Goal: Participate in discussion: Engage in conversation with other users on a specific topic

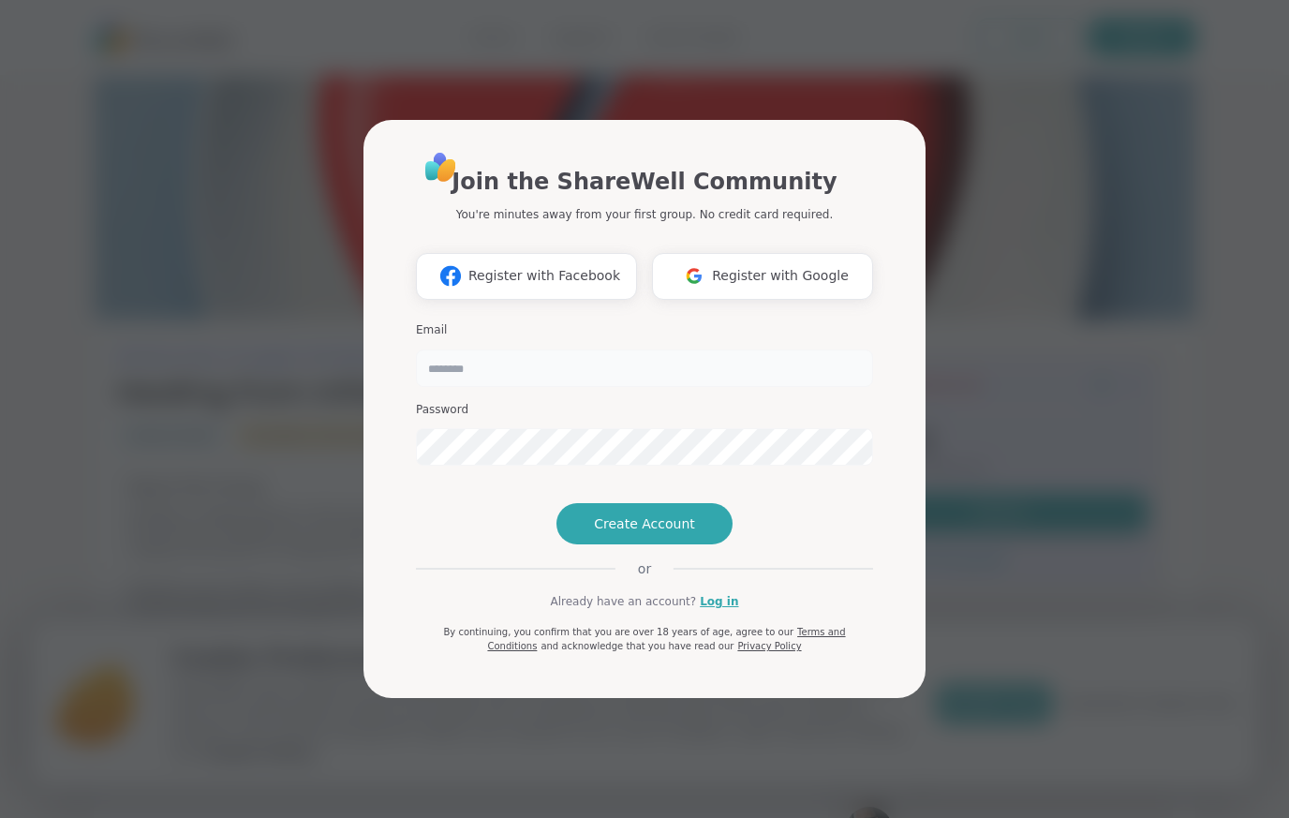
click at [583, 351] on input "email" at bounding box center [644, 367] width 457 height 37
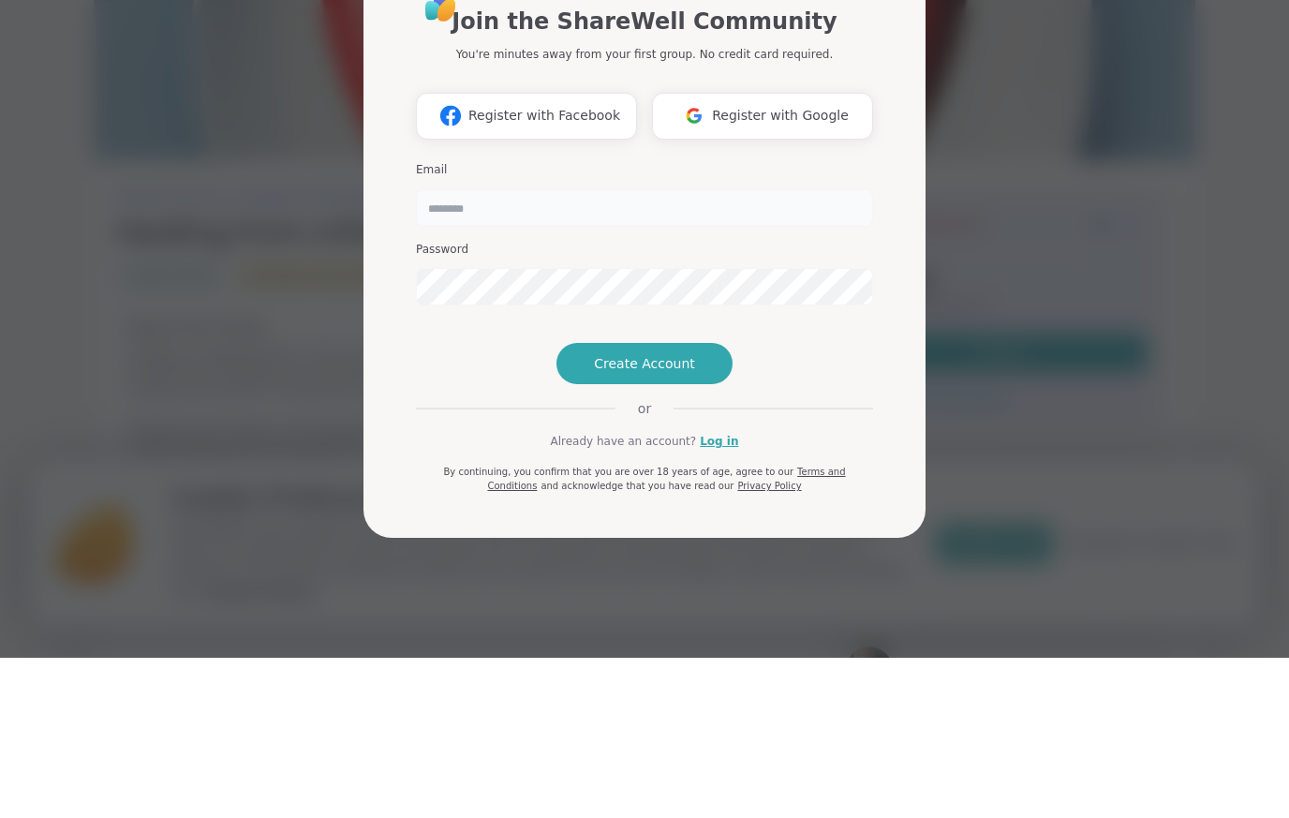
scroll to position [160, 0]
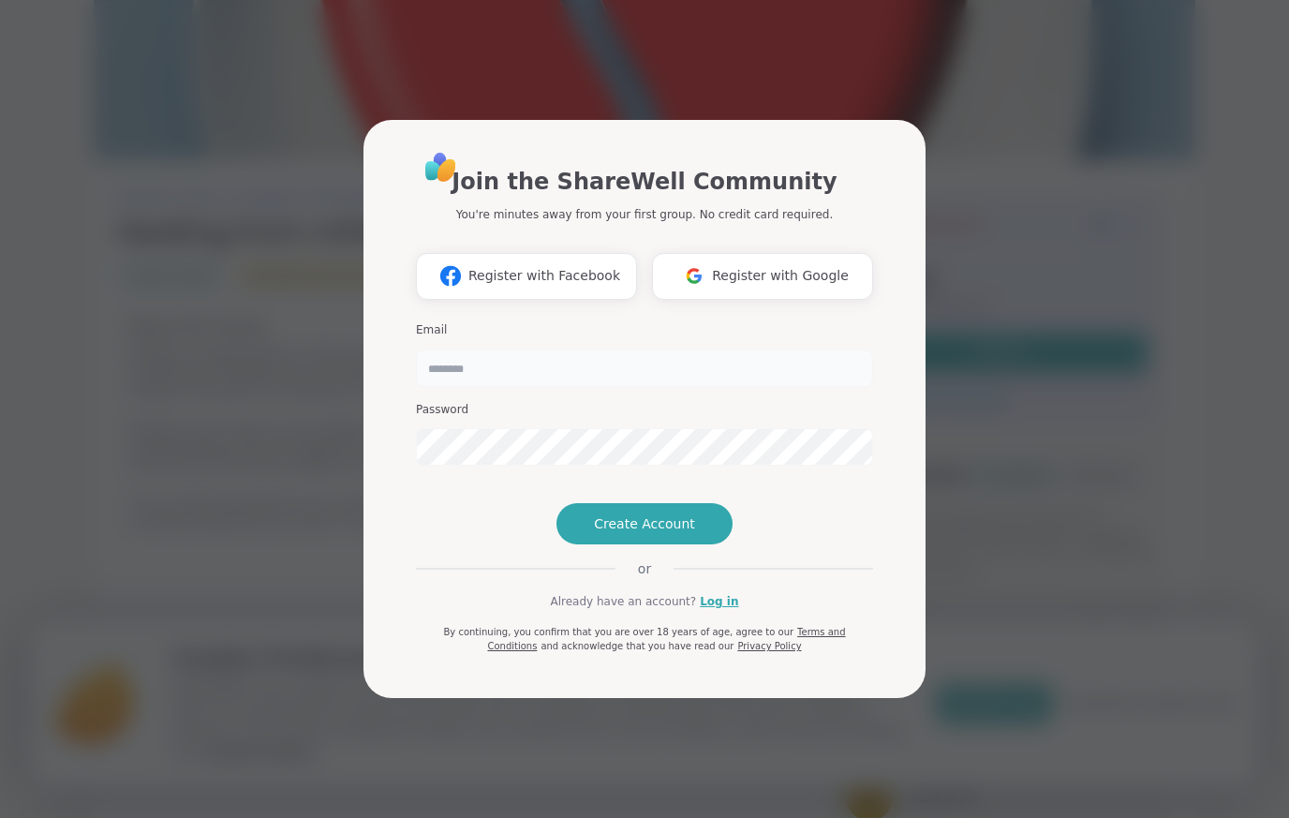
type input "**********"
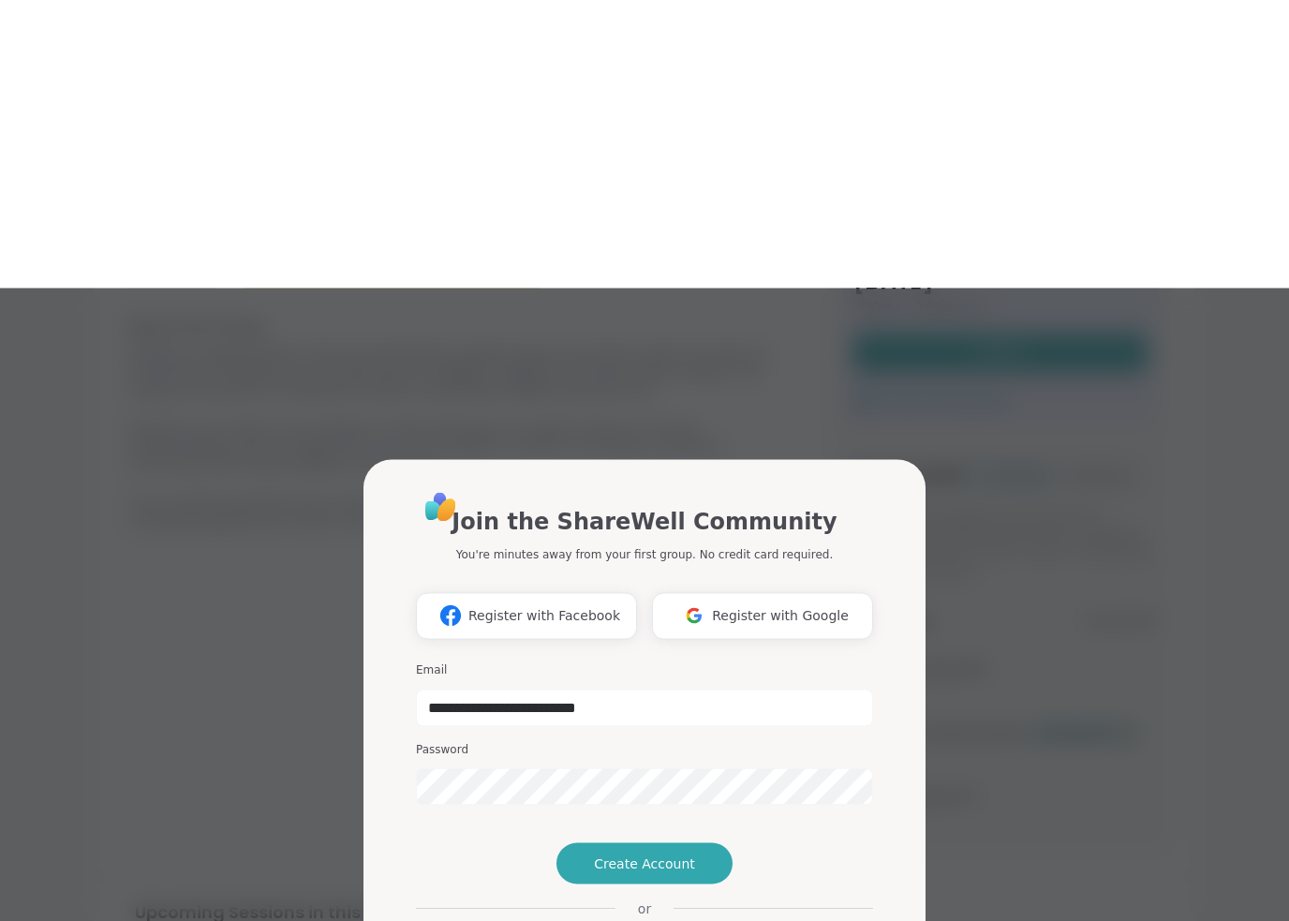
scroll to position [450, 0]
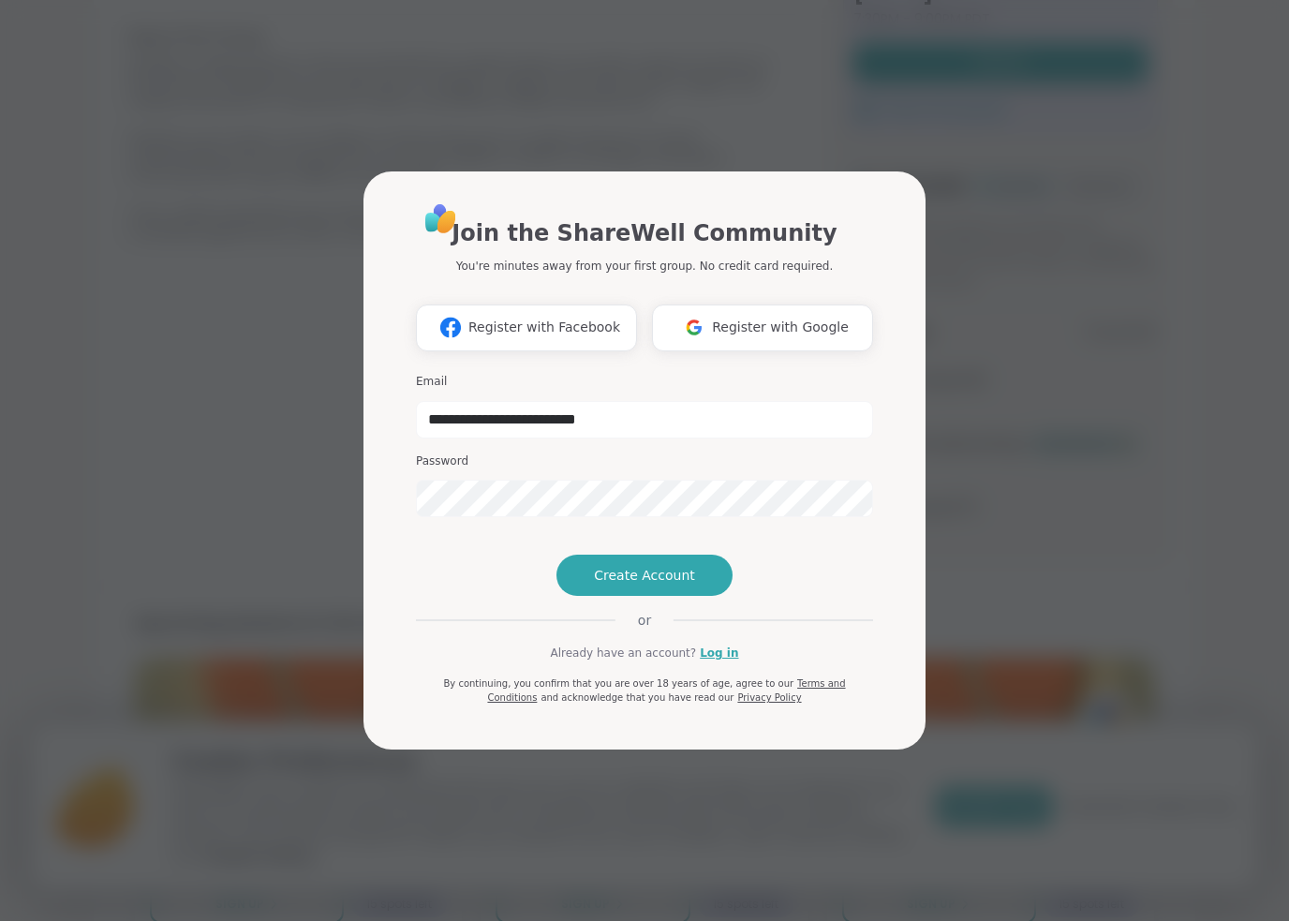
click at [720, 661] on link "Log in" at bounding box center [719, 652] width 38 height 17
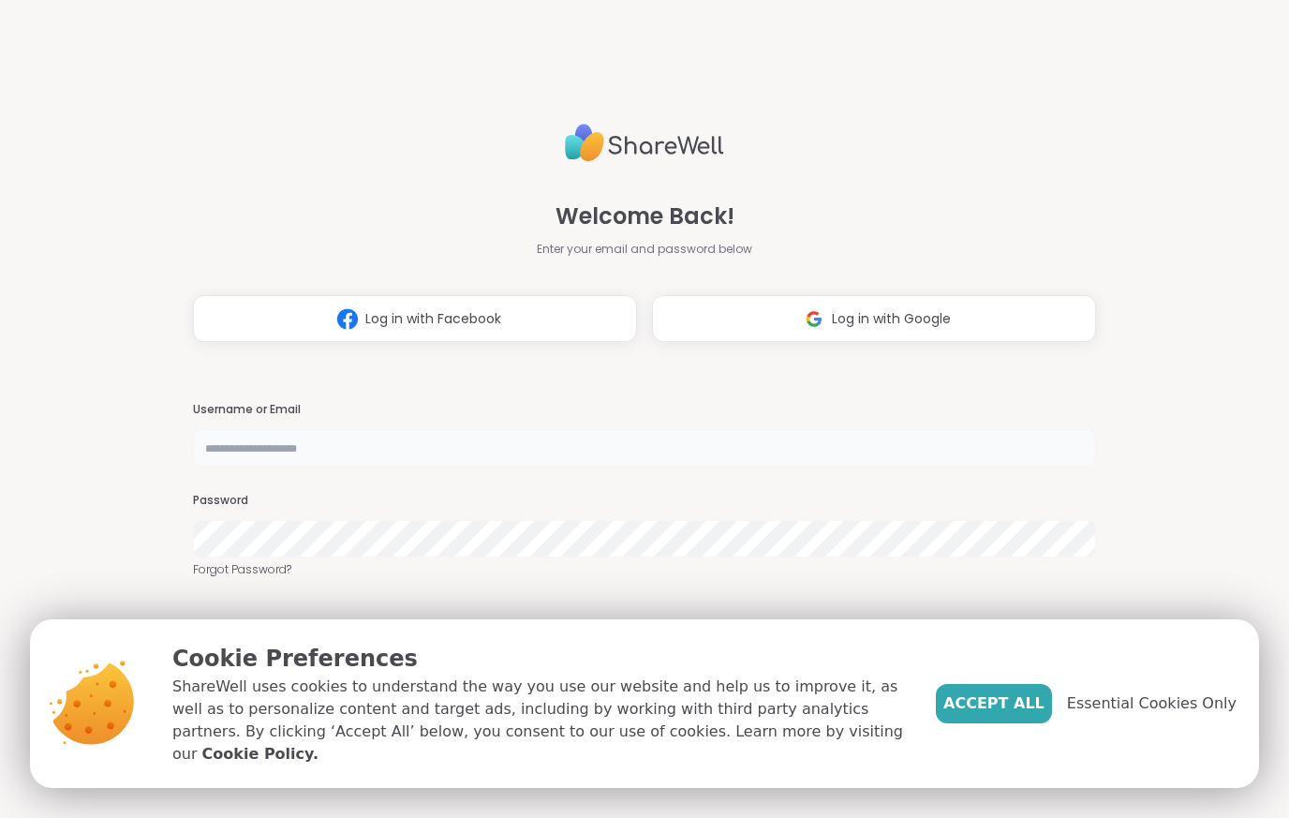
click at [671, 466] on input "text" at bounding box center [644, 447] width 902 height 37
type input "**********"
click at [1154, 713] on span "Essential Cookies Only" at bounding box center [1152, 703] width 170 height 22
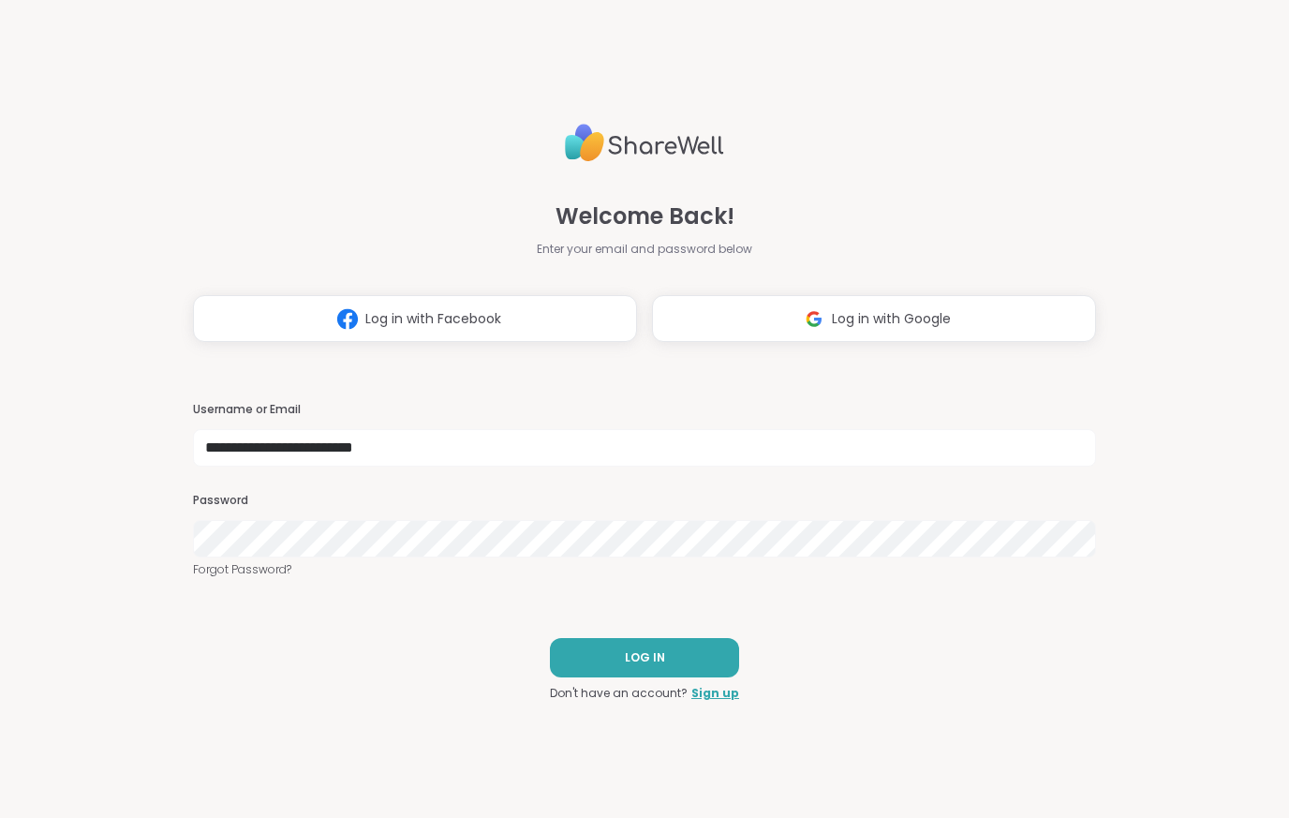
click at [656, 665] on button "LOG IN" at bounding box center [644, 657] width 189 height 39
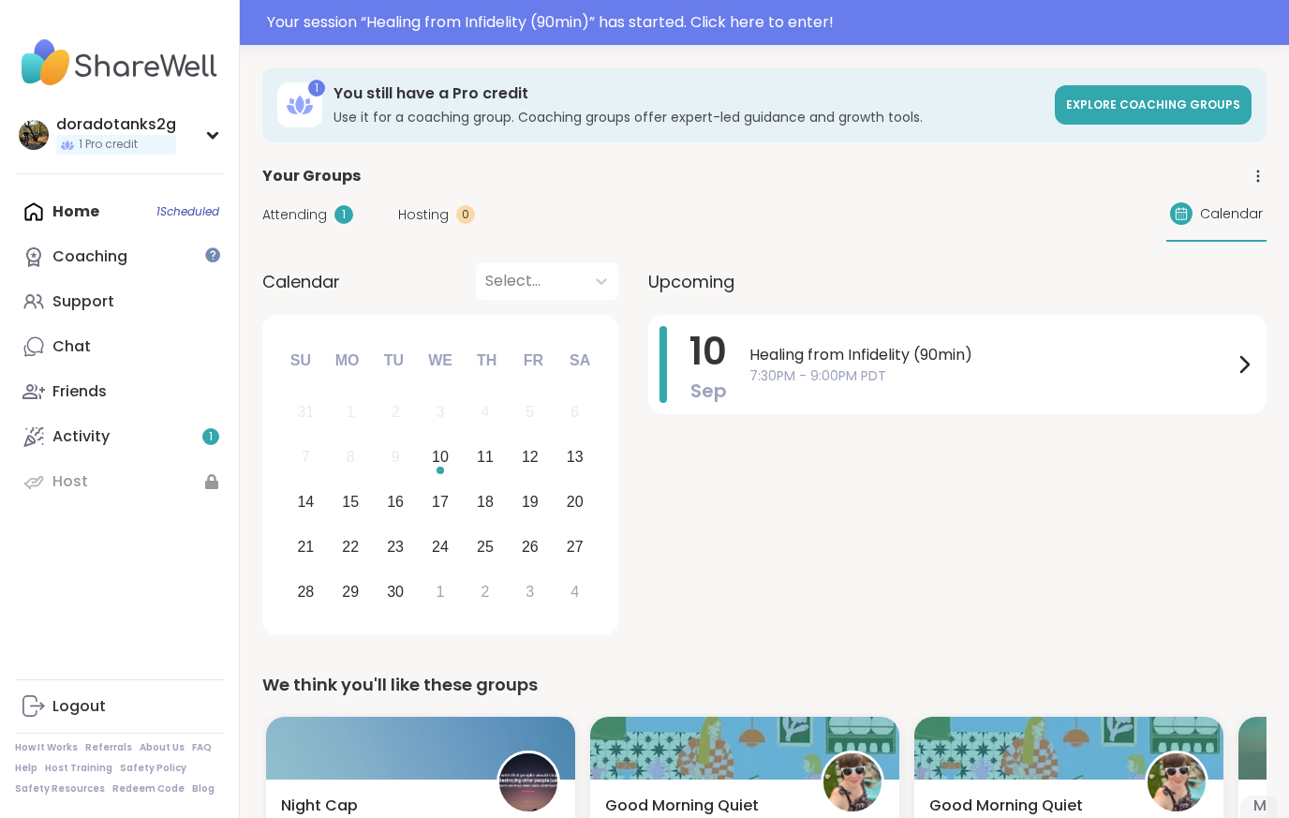
click at [866, 363] on span "Healing from Infidelity (90min)" at bounding box center [990, 355] width 483 height 22
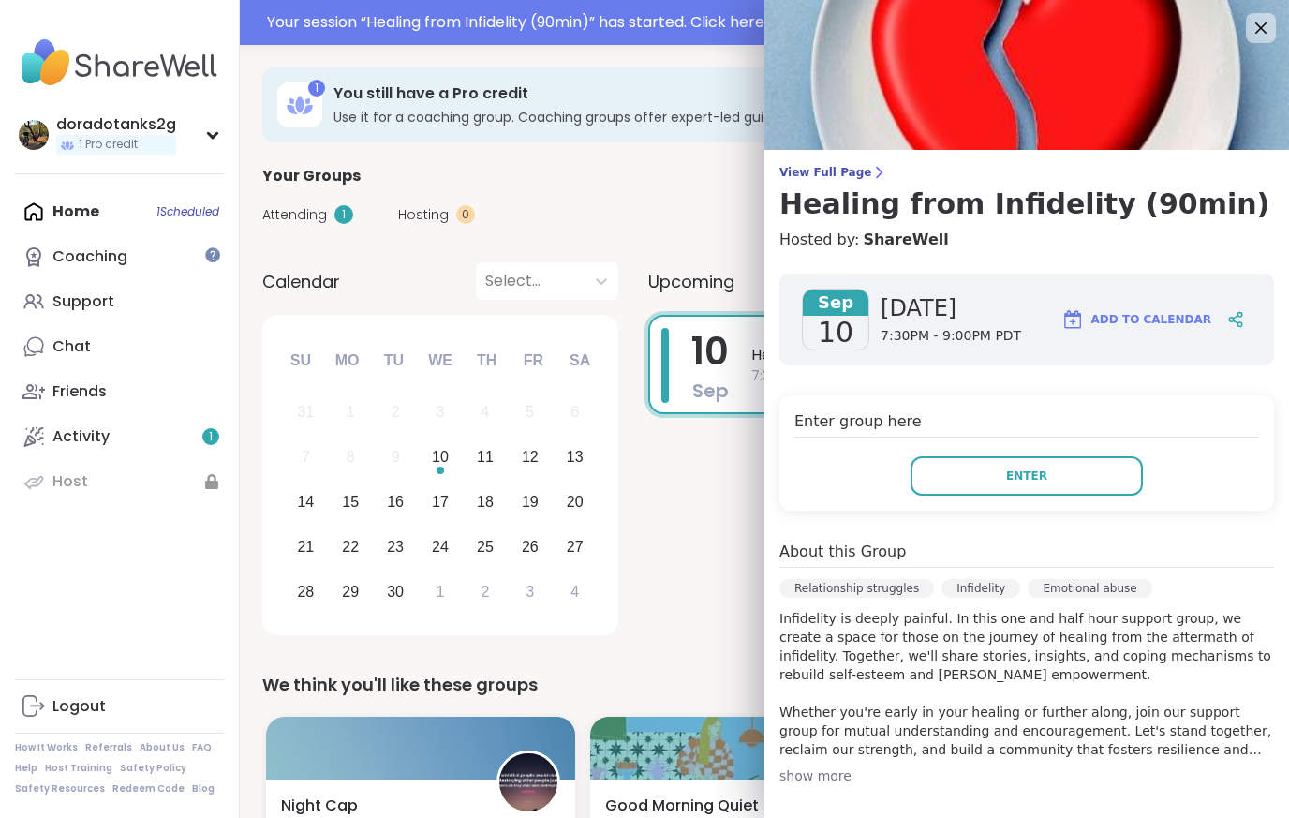
click at [1049, 479] on button "Enter" at bounding box center [1026, 475] width 232 height 39
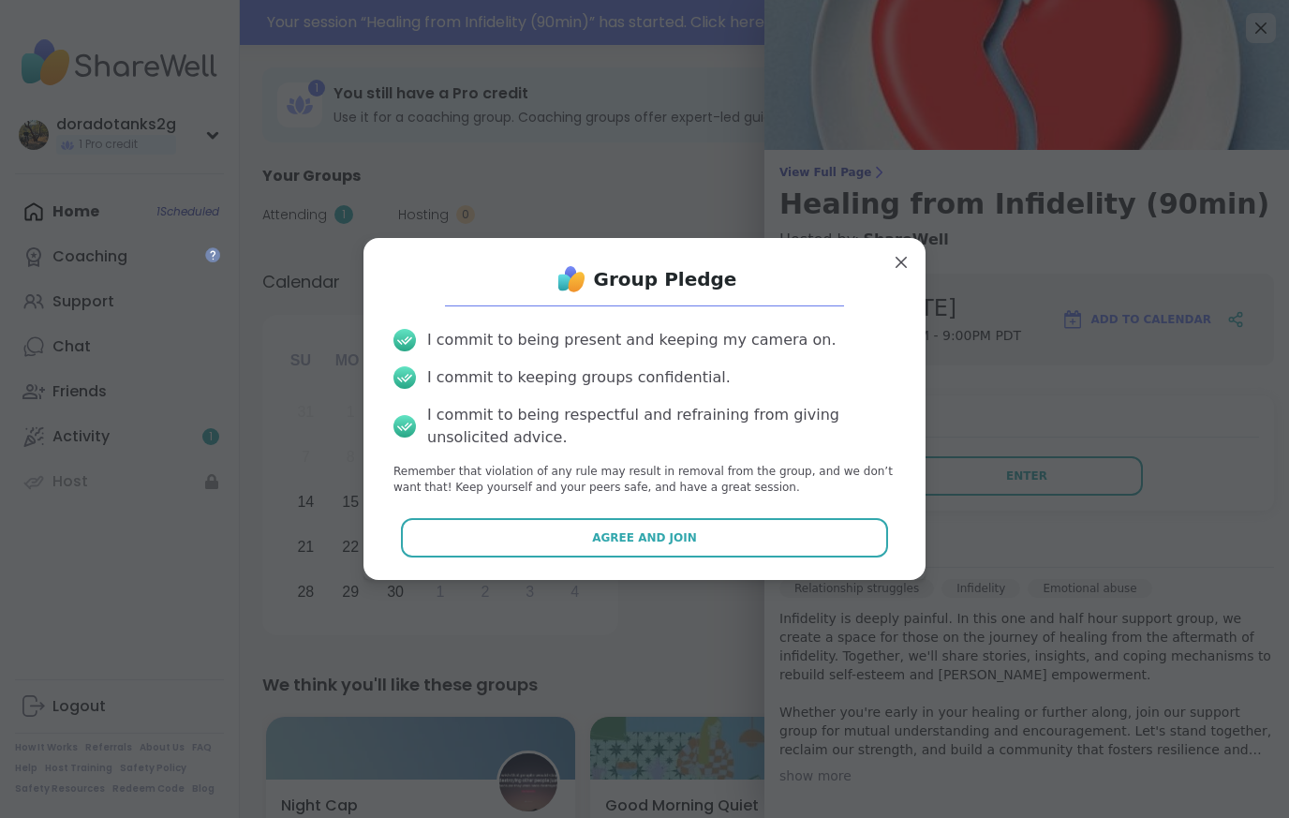
click at [695, 556] on button "Agree and Join" at bounding box center [645, 537] width 488 height 39
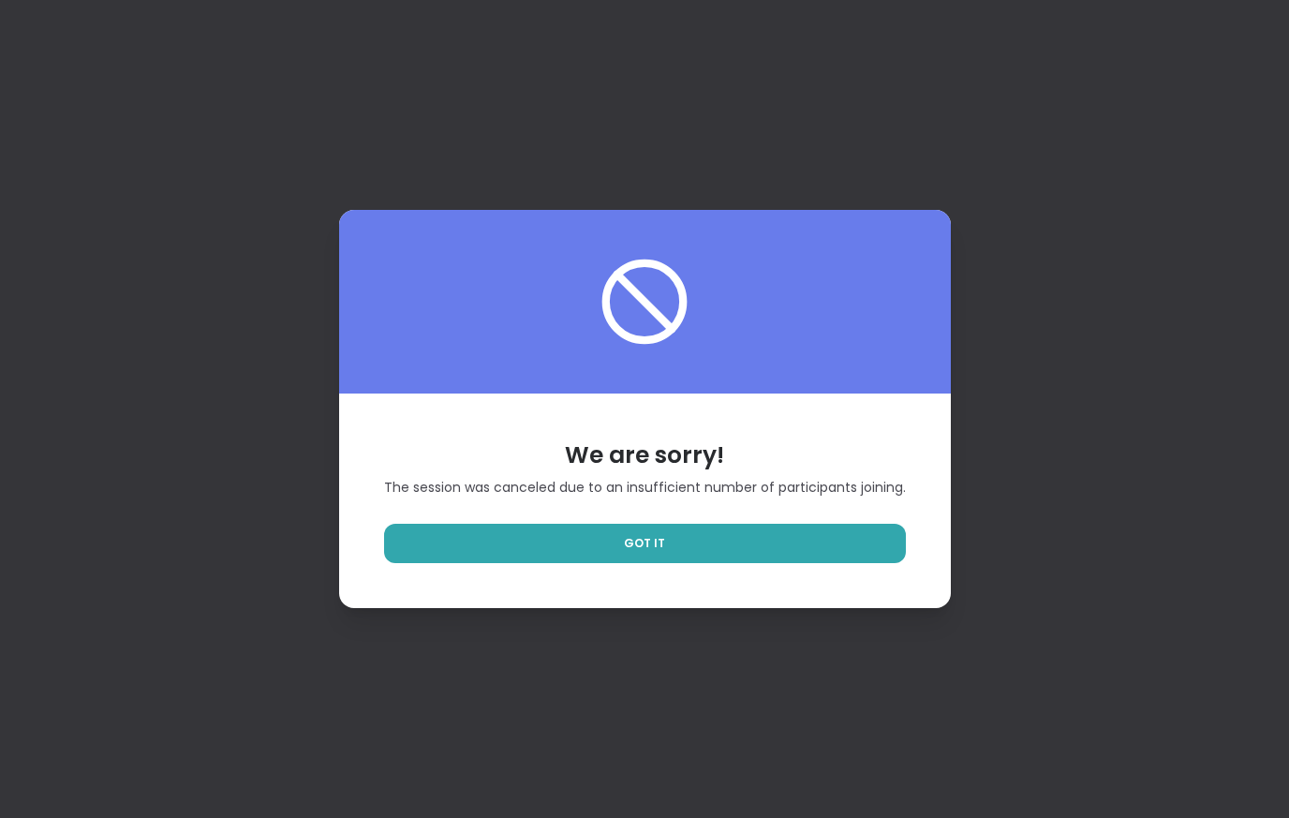
click at [679, 552] on link "GOT IT" at bounding box center [645, 543] width 522 height 39
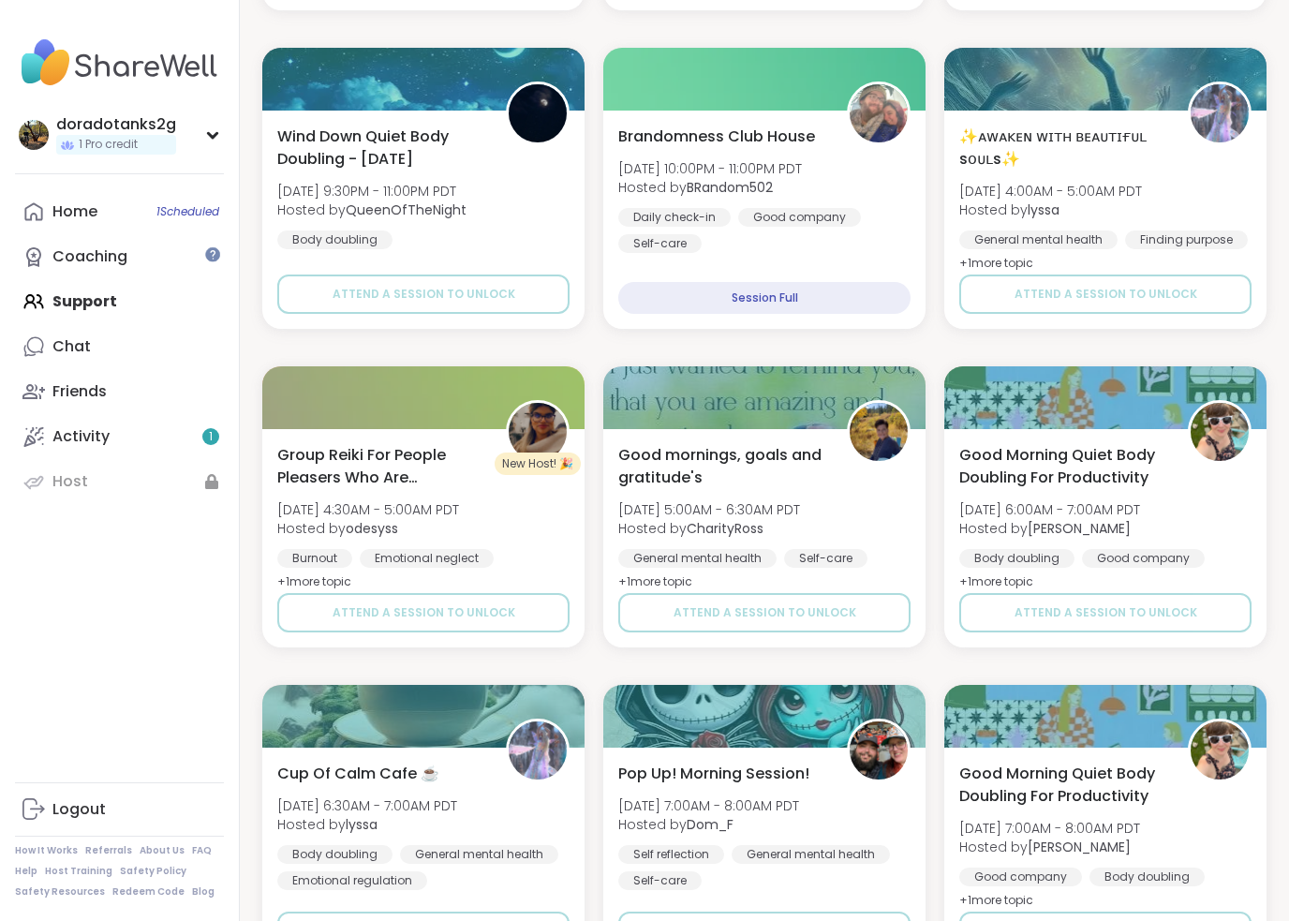
scroll to position [951, 0]
click at [431, 509] on span "Thu, Sep 11 | 4:30AM - 5:00AM PDT" at bounding box center [368, 510] width 182 height 19
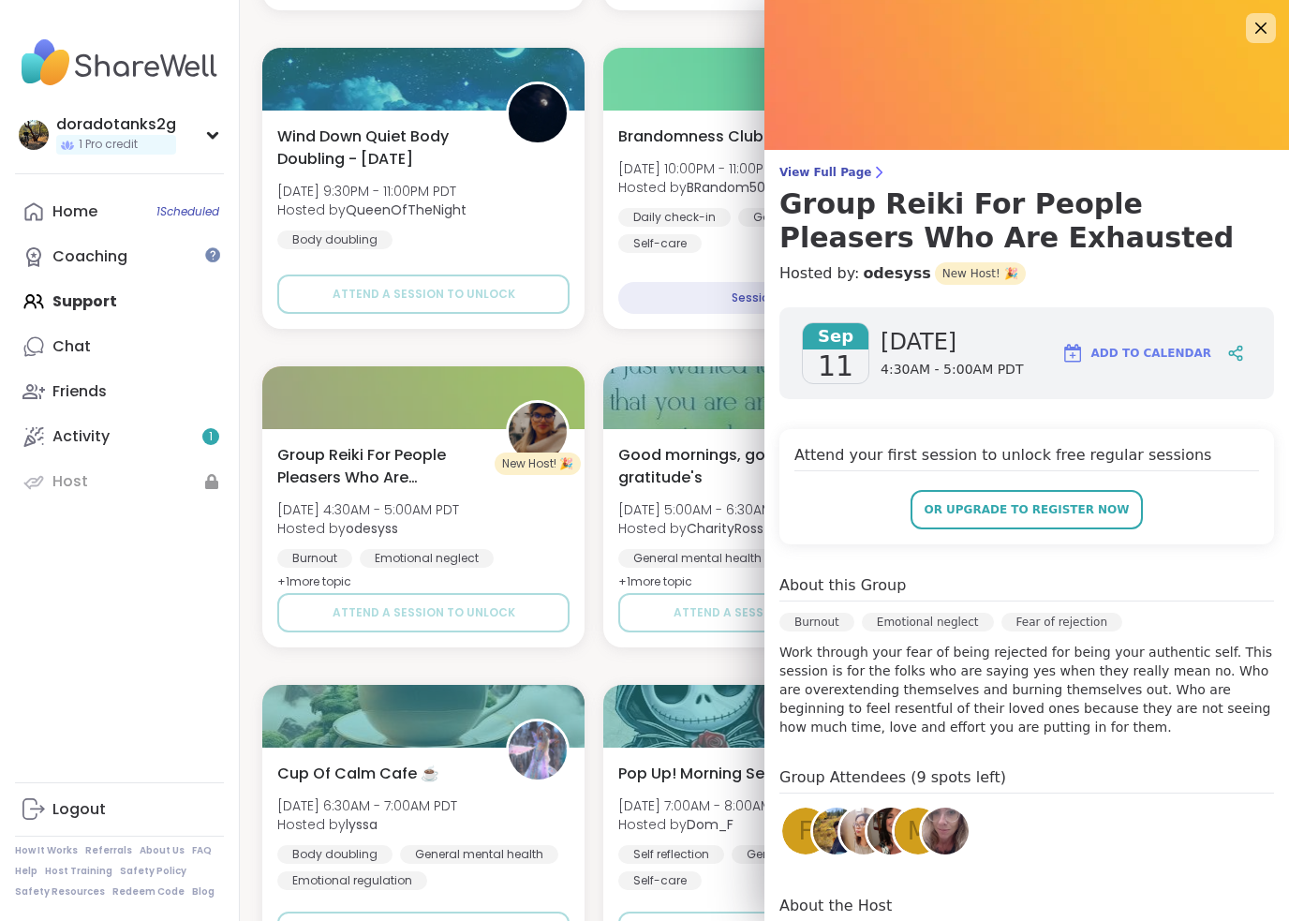
click at [517, 692] on div at bounding box center [423, 716] width 322 height 63
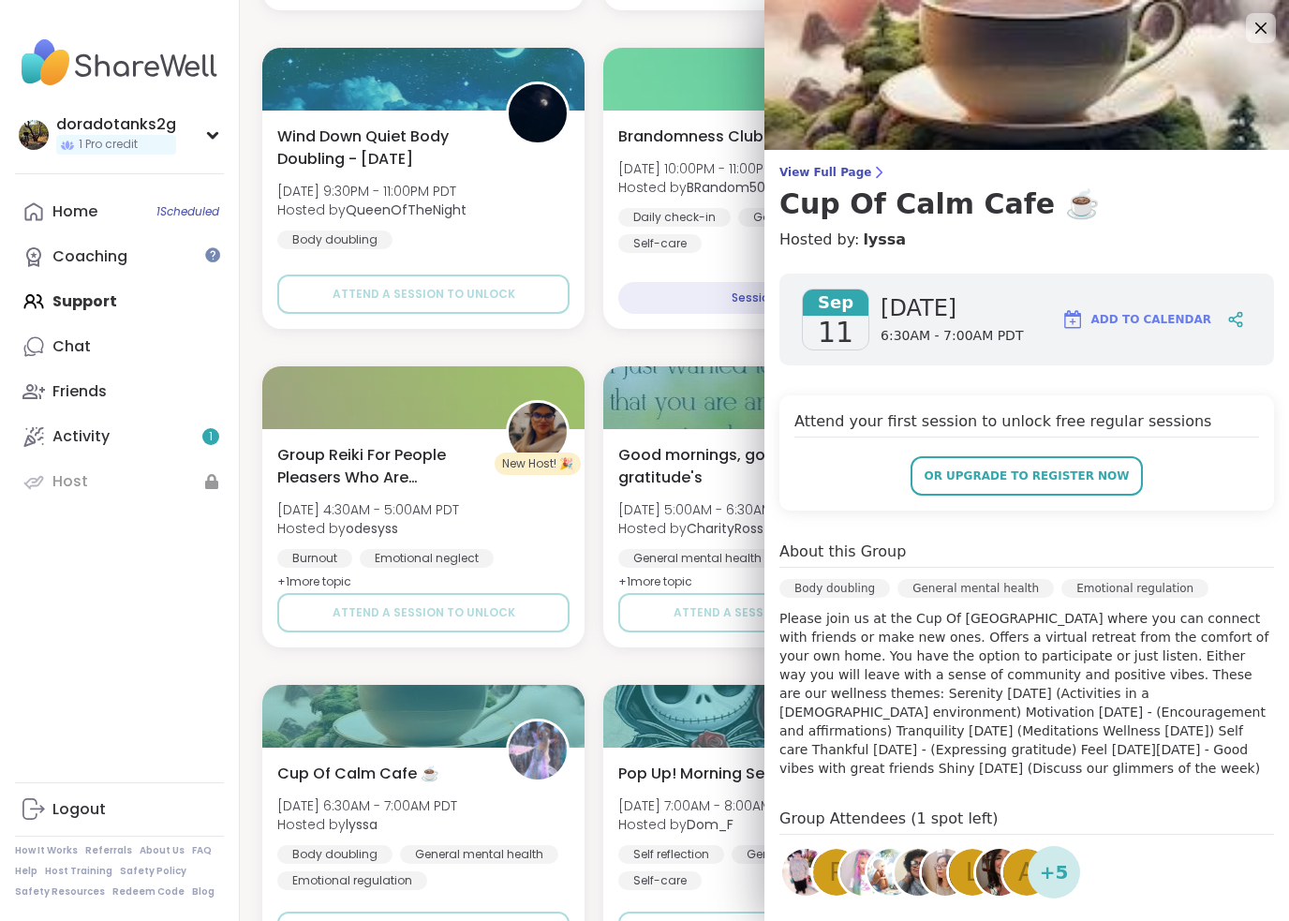
scroll to position [0, 0]
click at [1258, 37] on icon at bounding box center [1260, 28] width 22 height 22
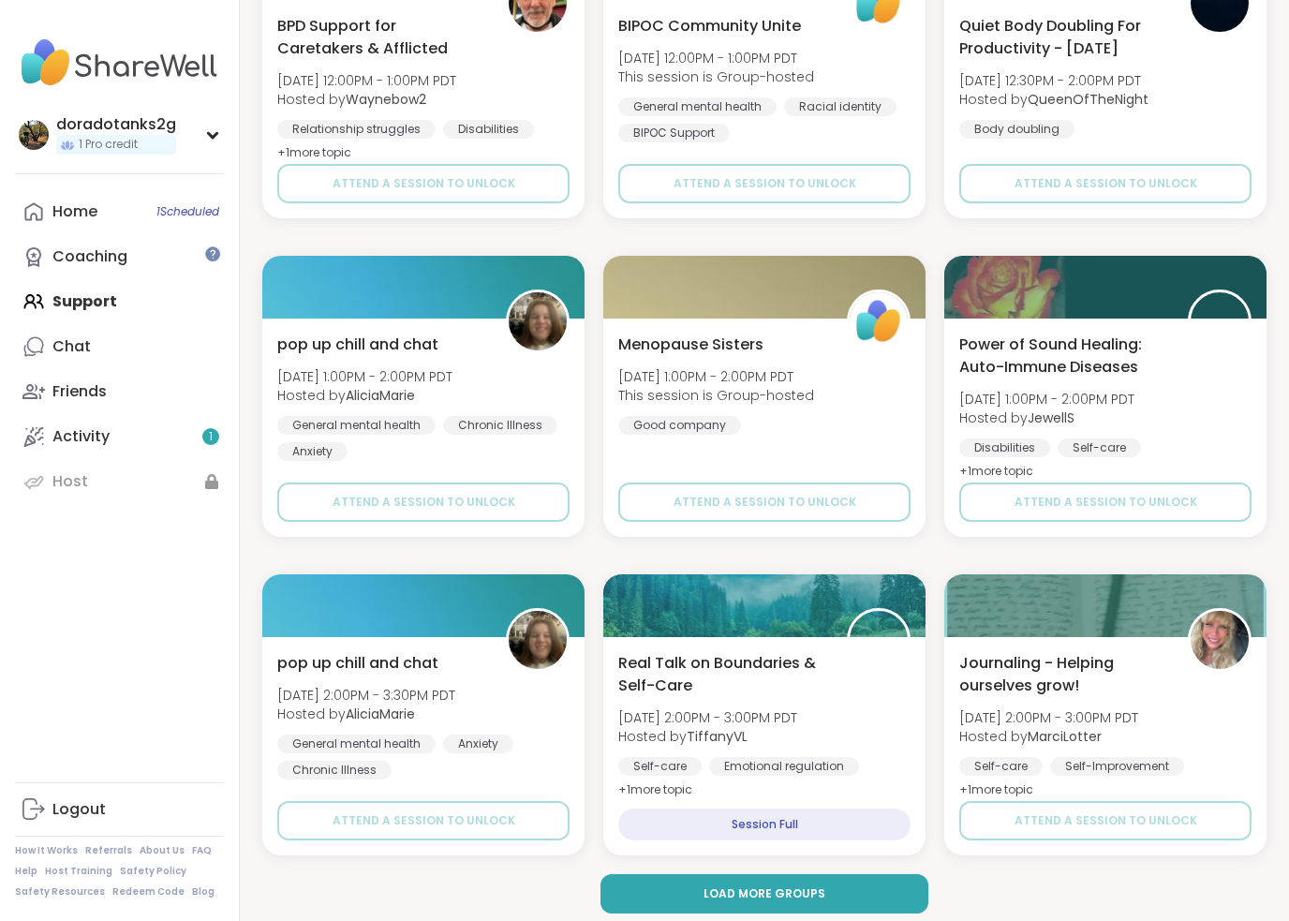
scroll to position [3301, 0]
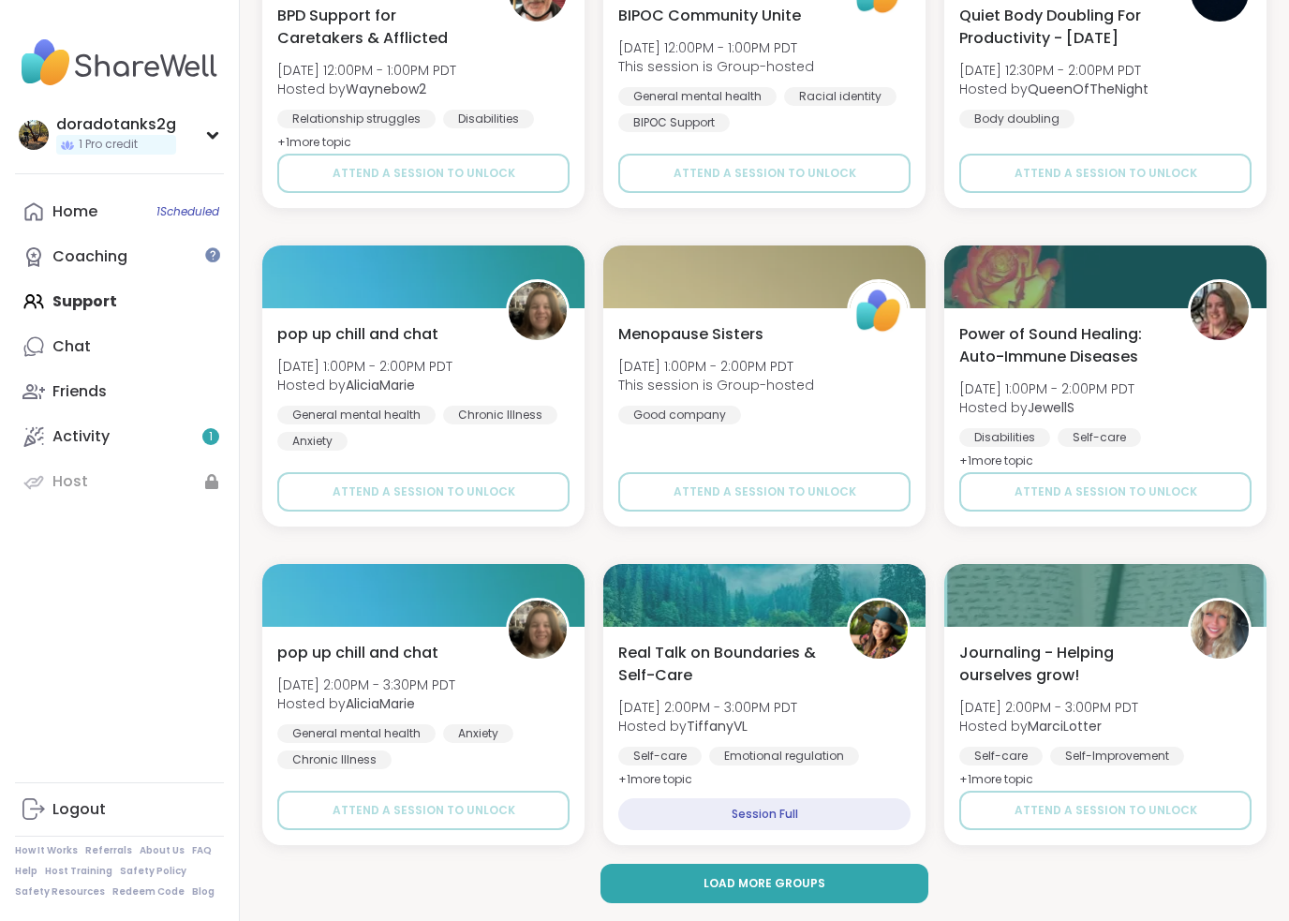
click at [774, 817] on button "Load more groups" at bounding box center [763, 883] width 327 height 39
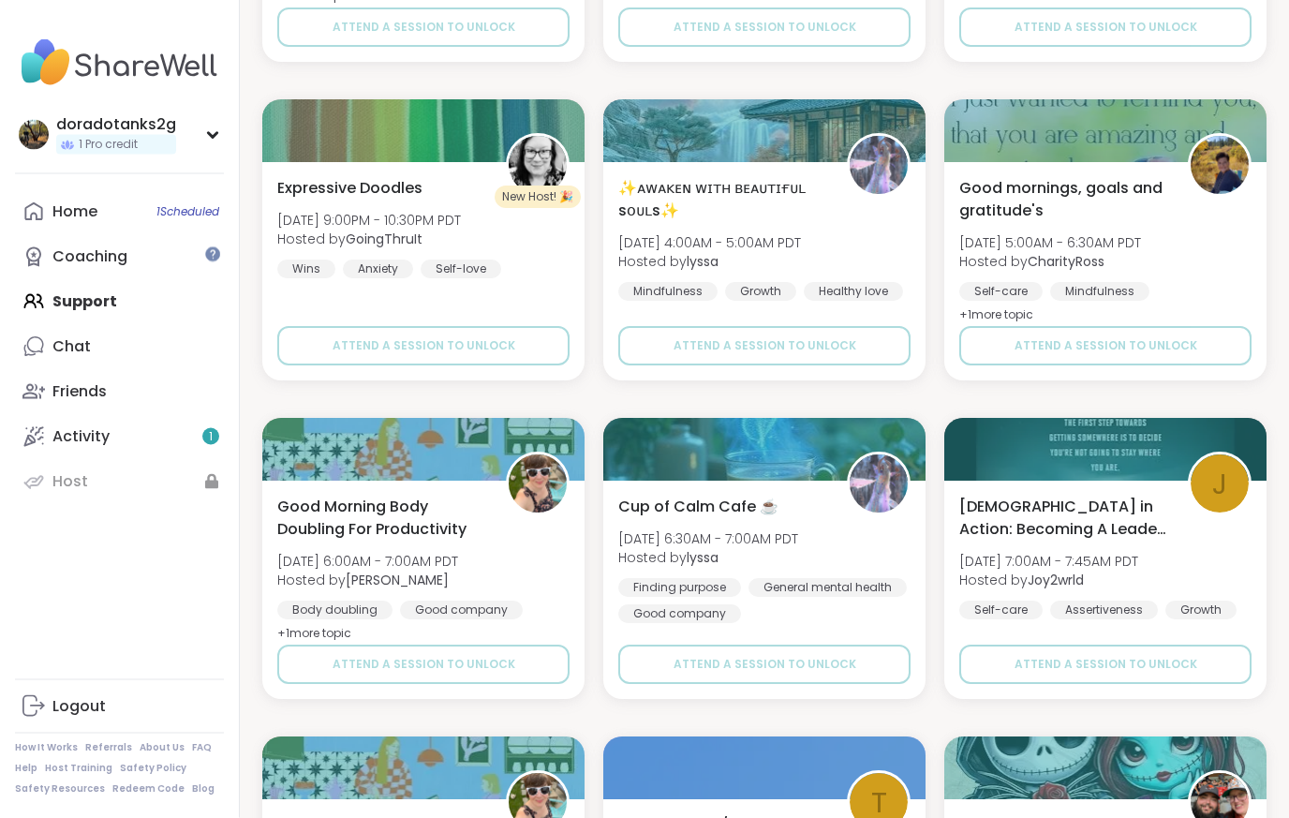
scroll to position [5995, 0]
click at [1120, 489] on div "Stoicism in Action: Becoming A Leader of Self Fri, Sep 12 | 7:00AM - 7:45AM PDT…" at bounding box center [1105, 589] width 322 height 218
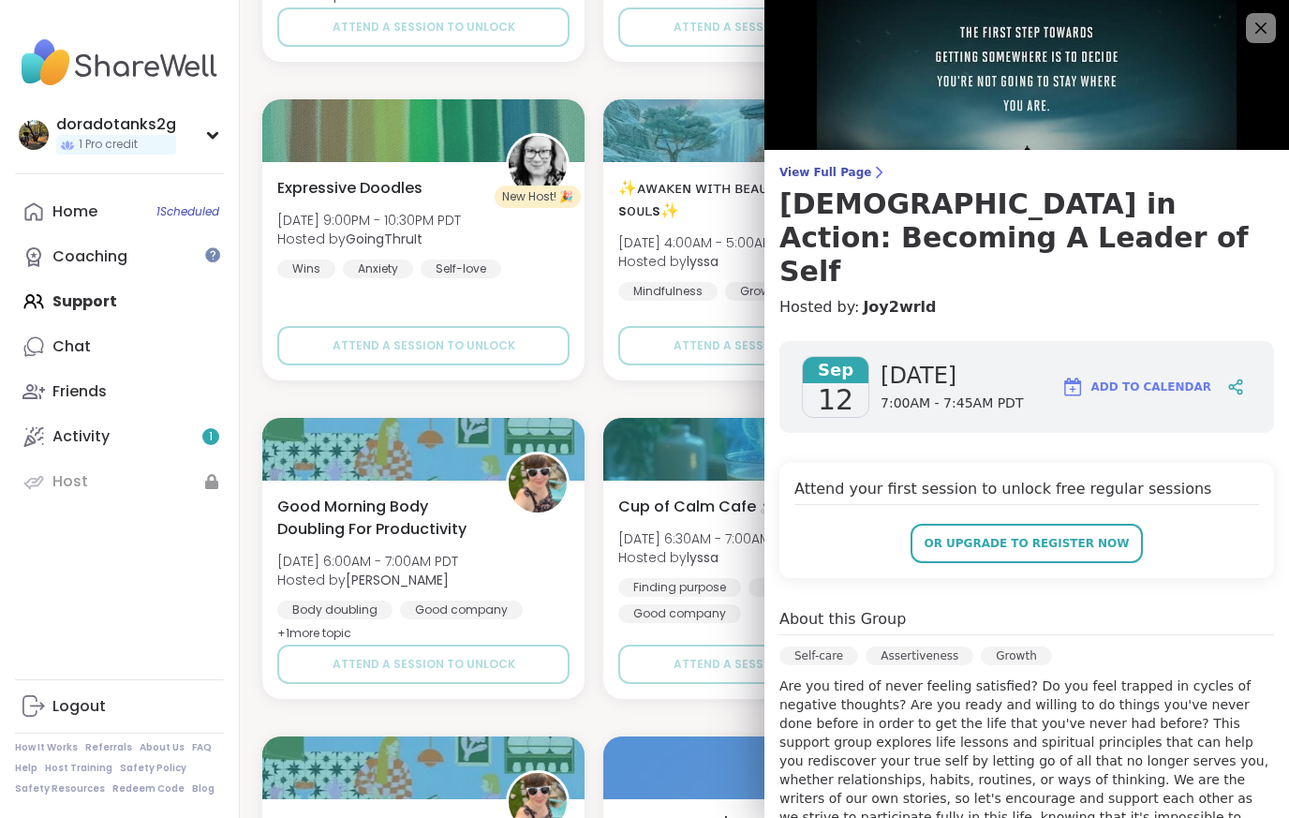
click at [1075, 535] on span "or upgrade to register now" at bounding box center [1025, 543] width 205 height 17
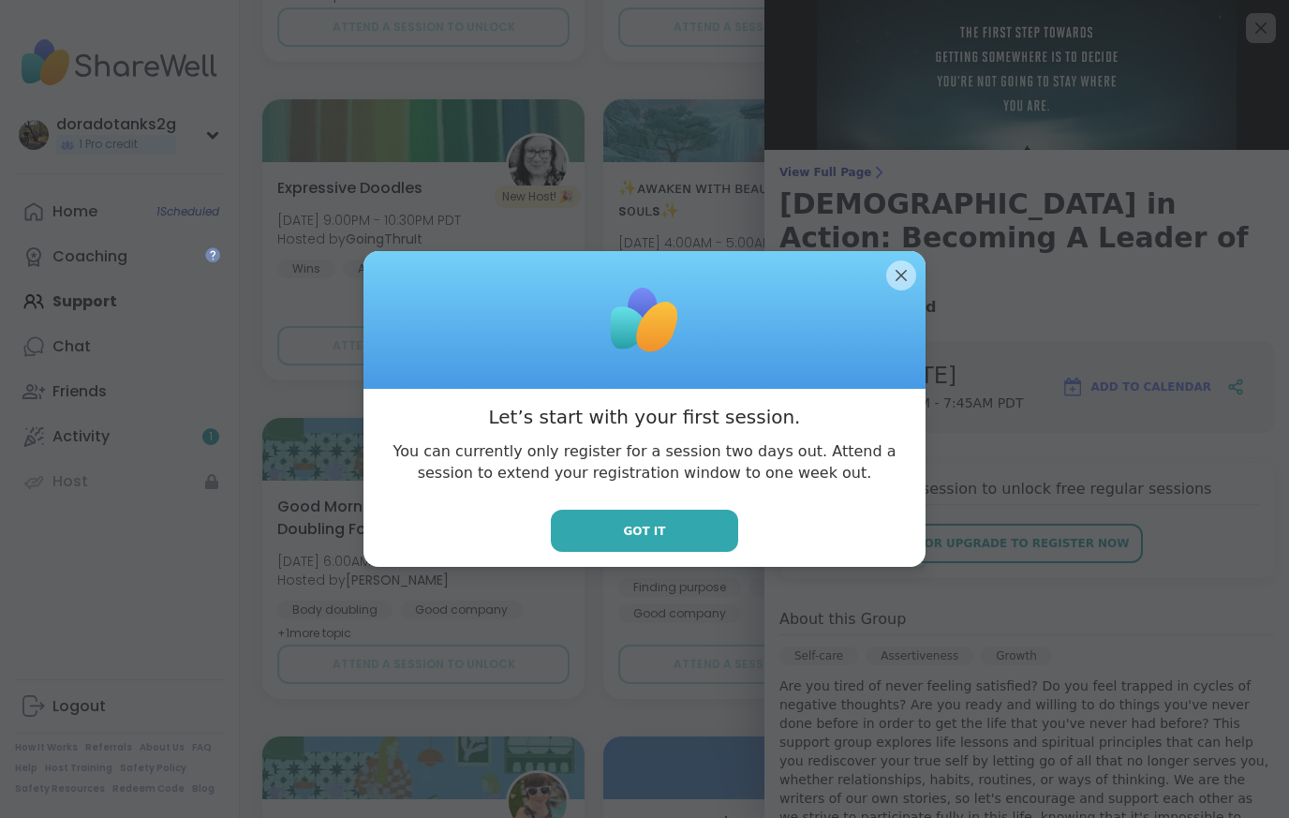
click at [690, 528] on button "Got it" at bounding box center [644, 530] width 187 height 42
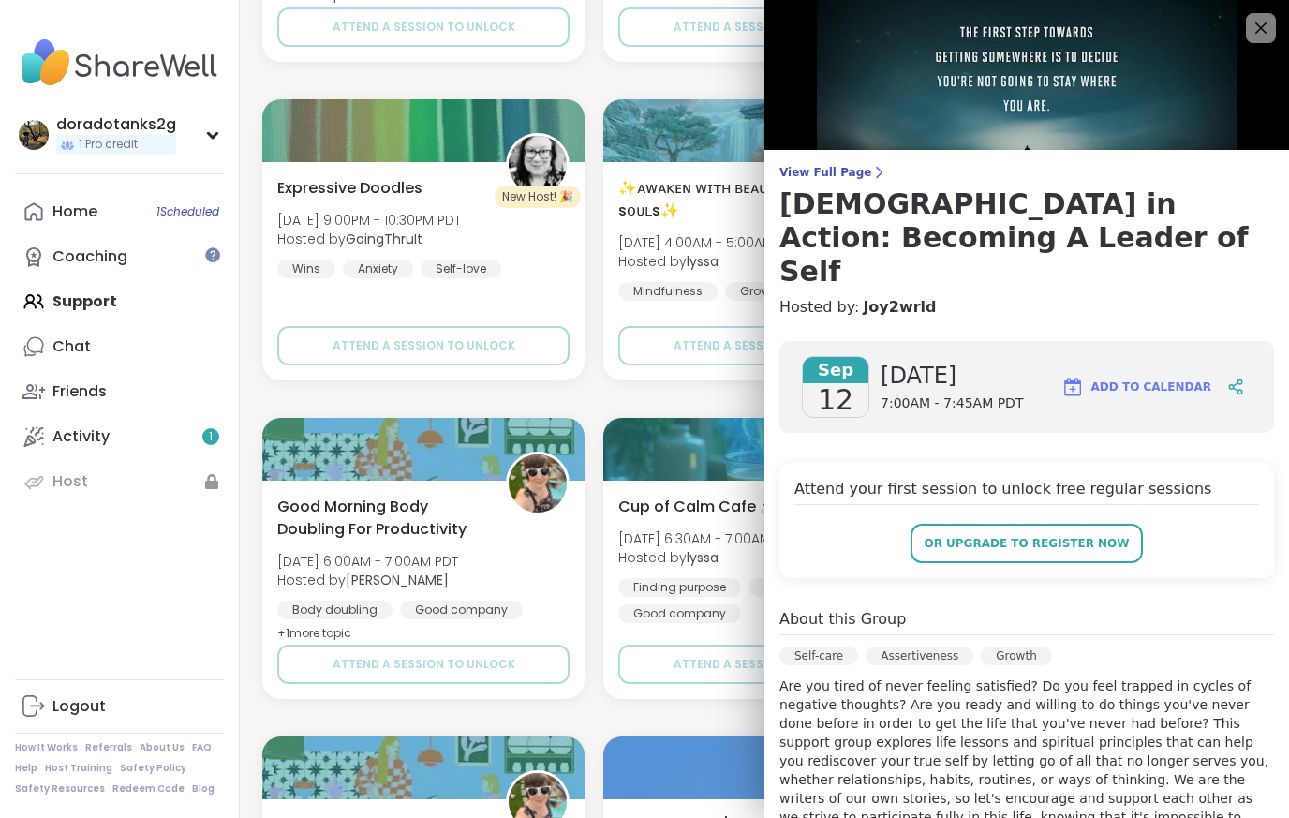
click at [611, 672] on div "Cup of Calm Cafe ☕️ Fri, Sep 12 | 6:30AM - 7:00AM PDT Hosted by lyssa Finding p…" at bounding box center [764, 589] width 322 height 218
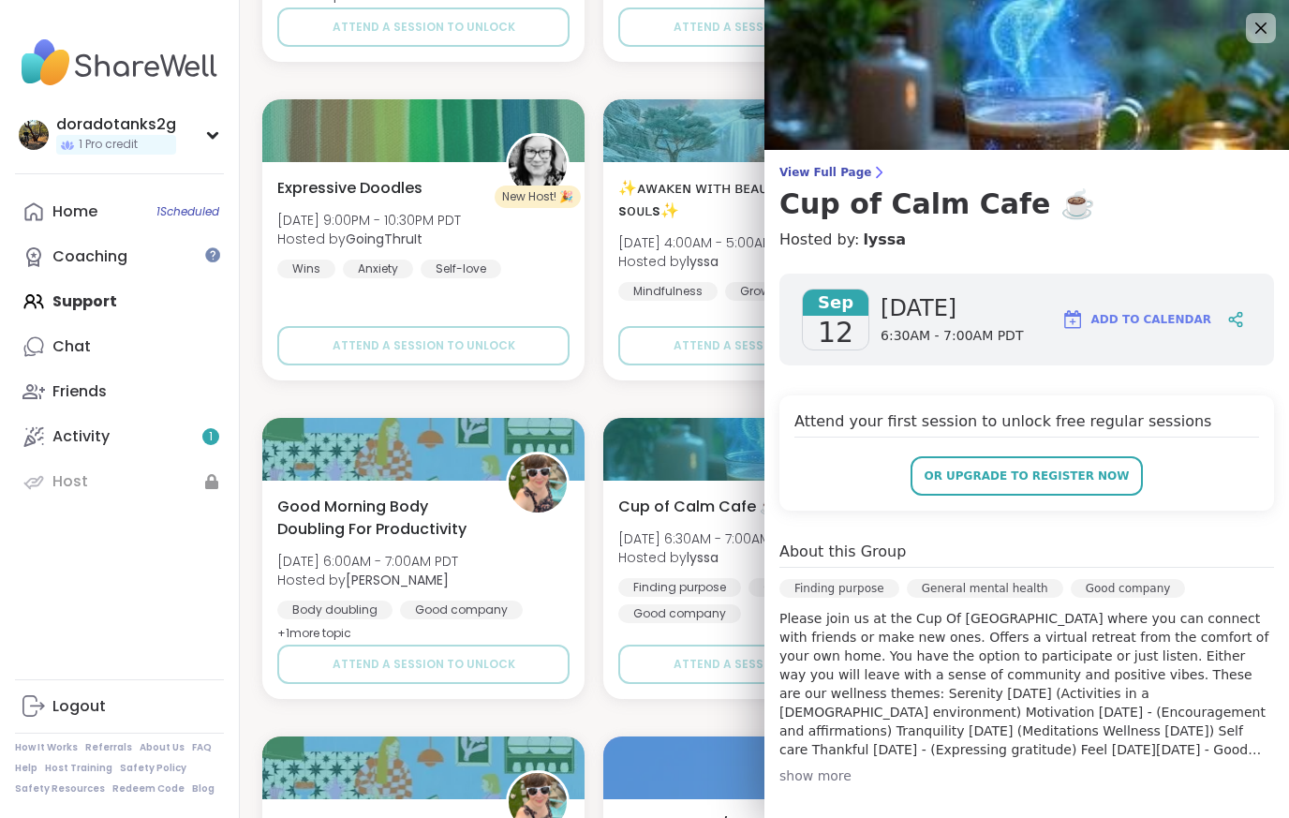
click at [1263, 18] on icon at bounding box center [1260, 28] width 22 height 22
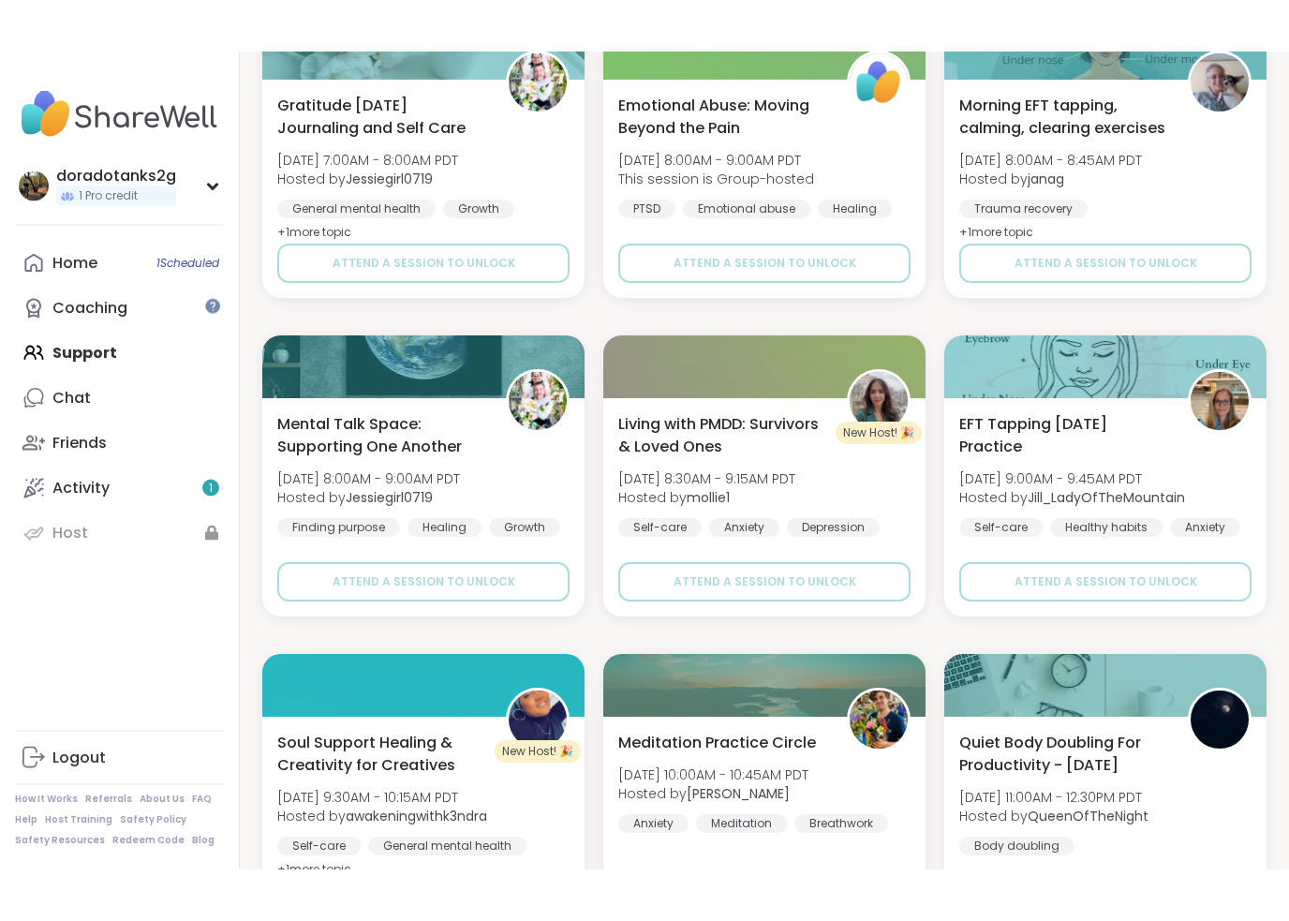
scroll to position [7123, 0]
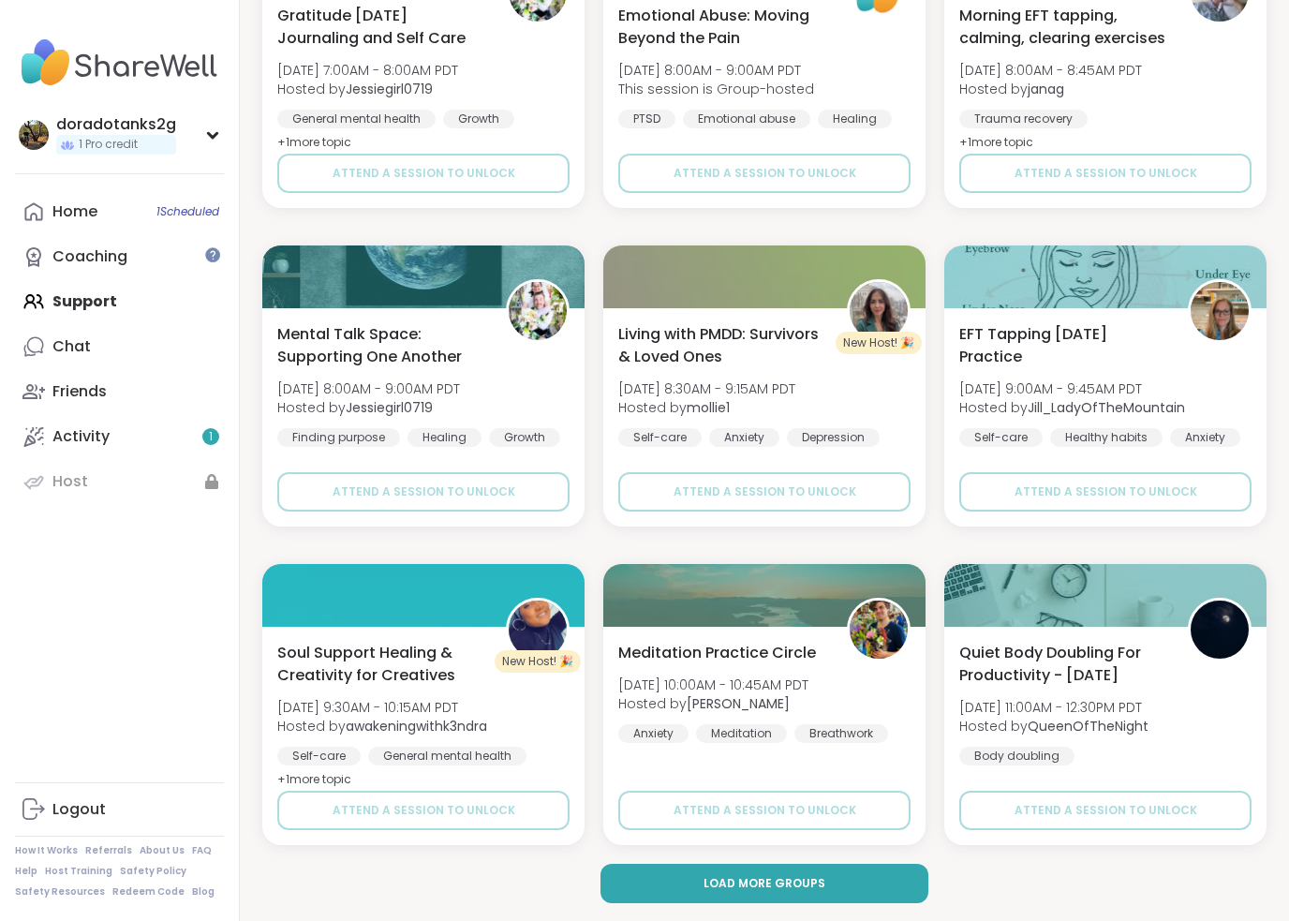
click at [796, 817] on button "Load more groups" at bounding box center [763, 883] width 327 height 39
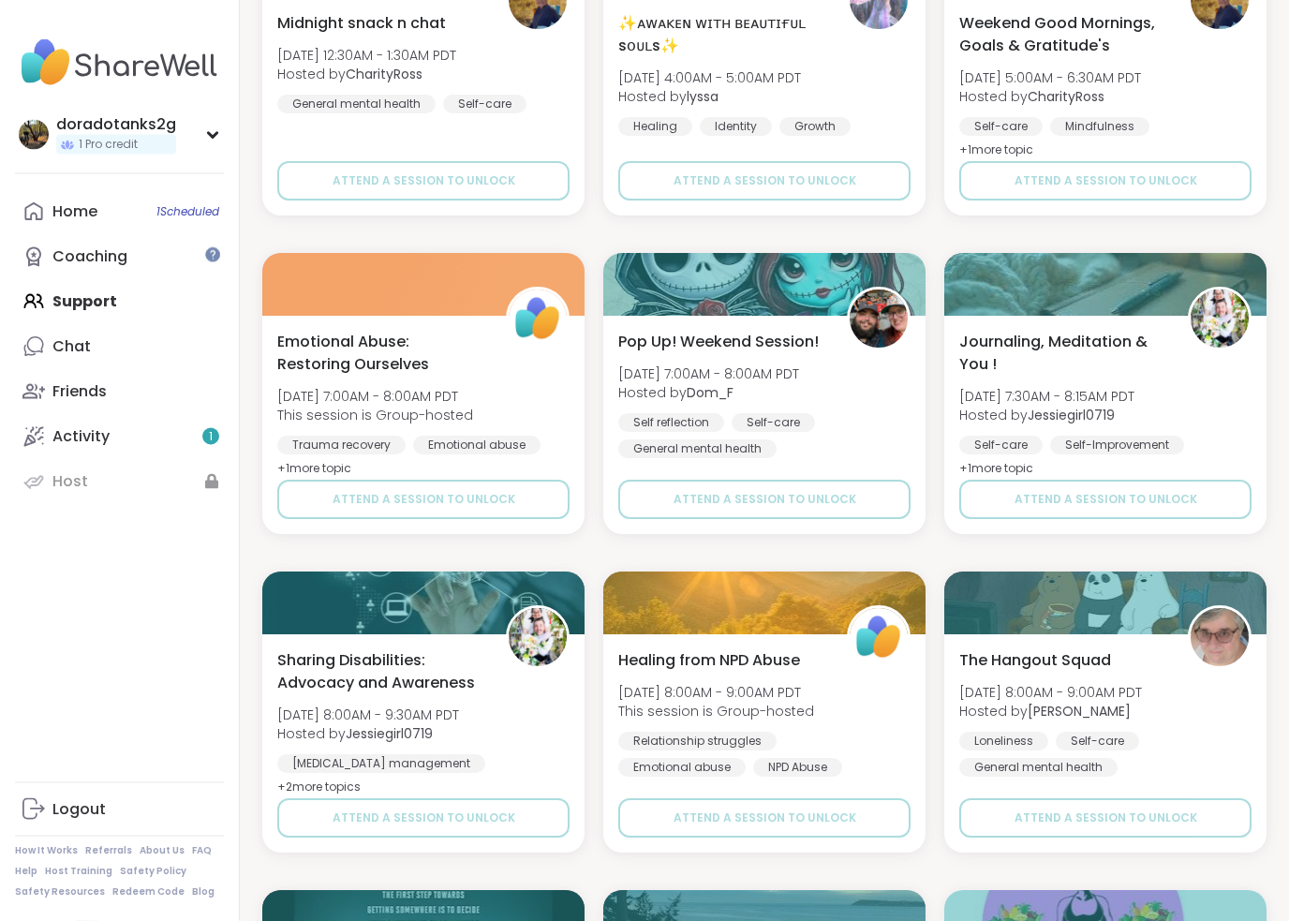
scroll to position [10299, 0]
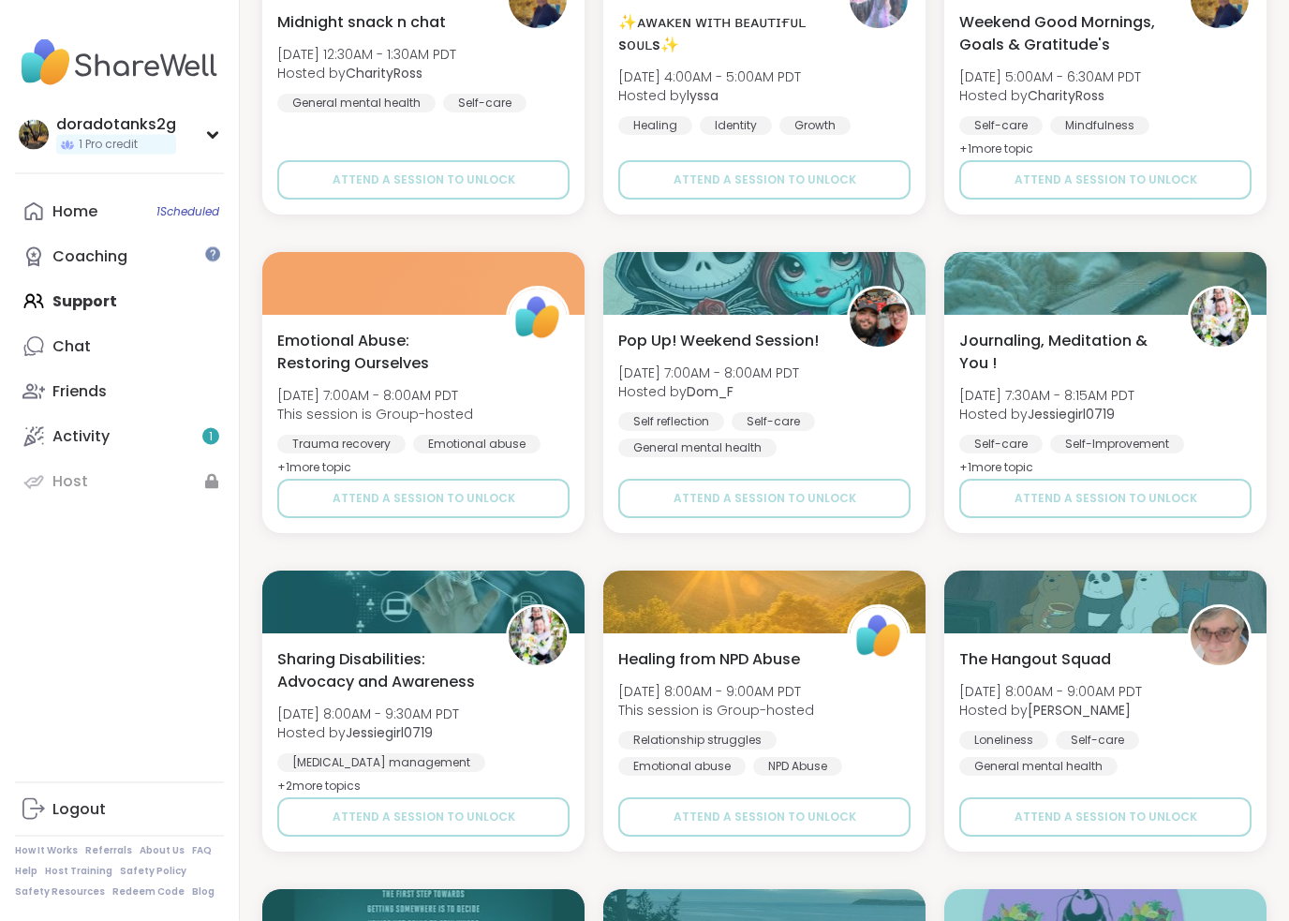
click at [1128, 704] on span "Hosted by Susan" at bounding box center [1050, 710] width 183 height 19
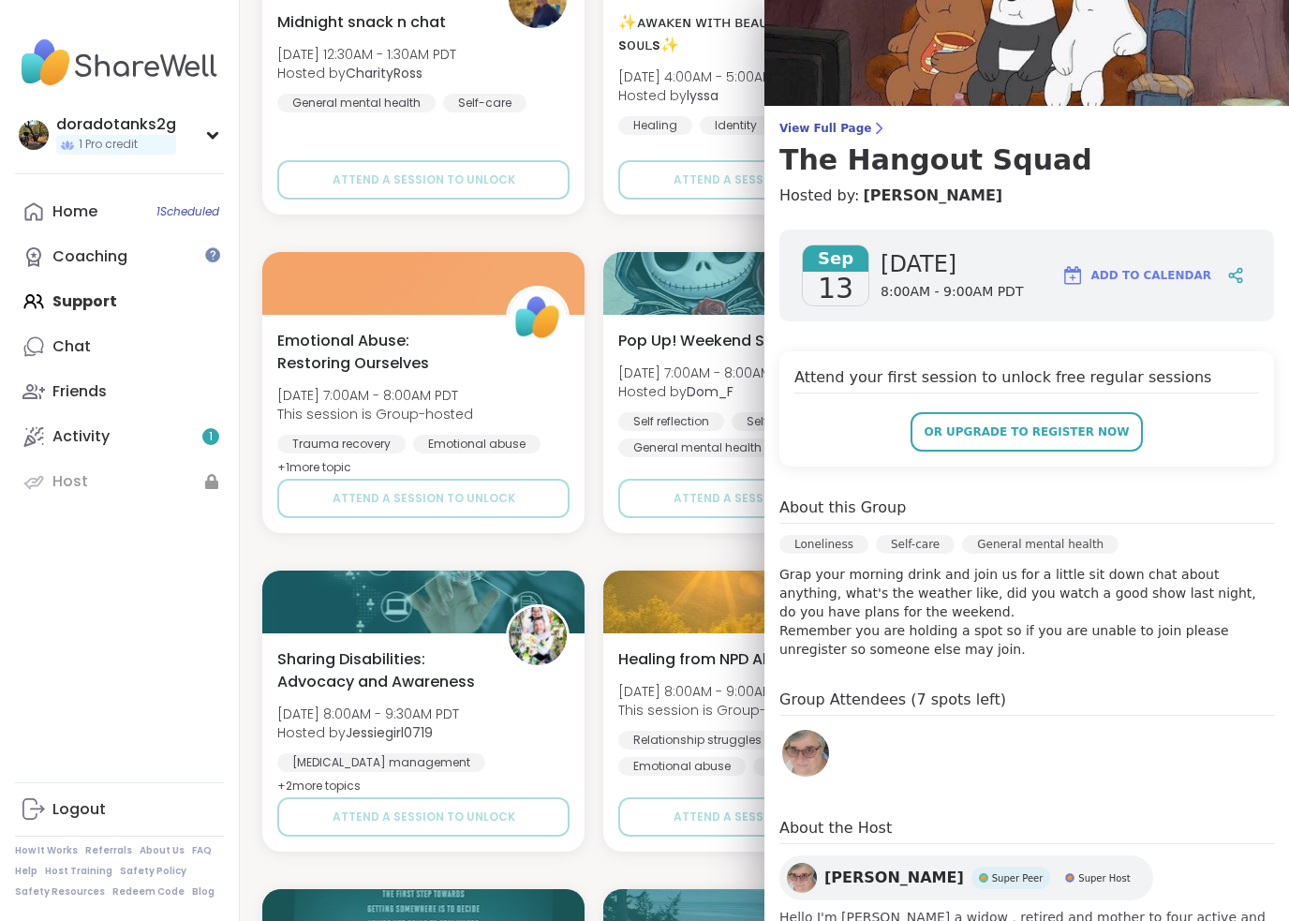
scroll to position [45, 0]
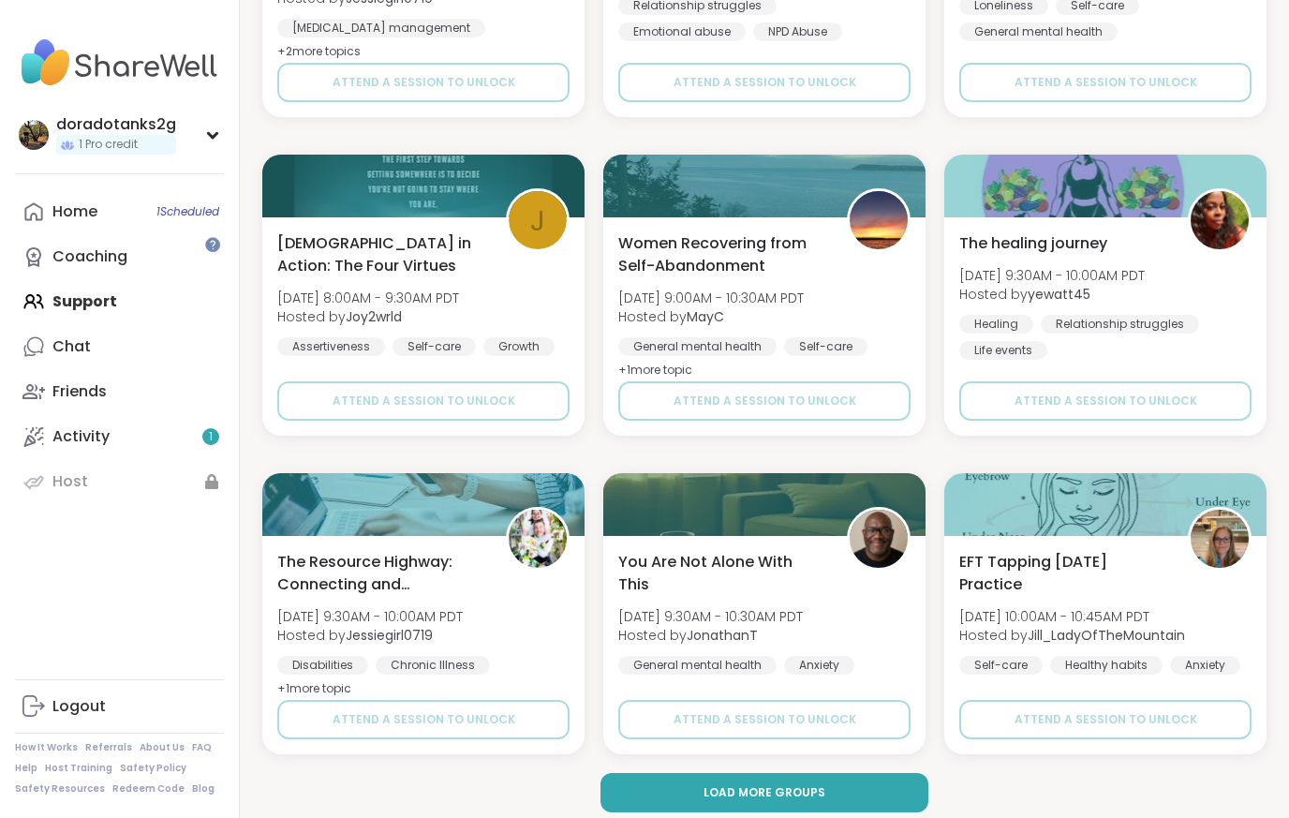
scroll to position [11047, 0]
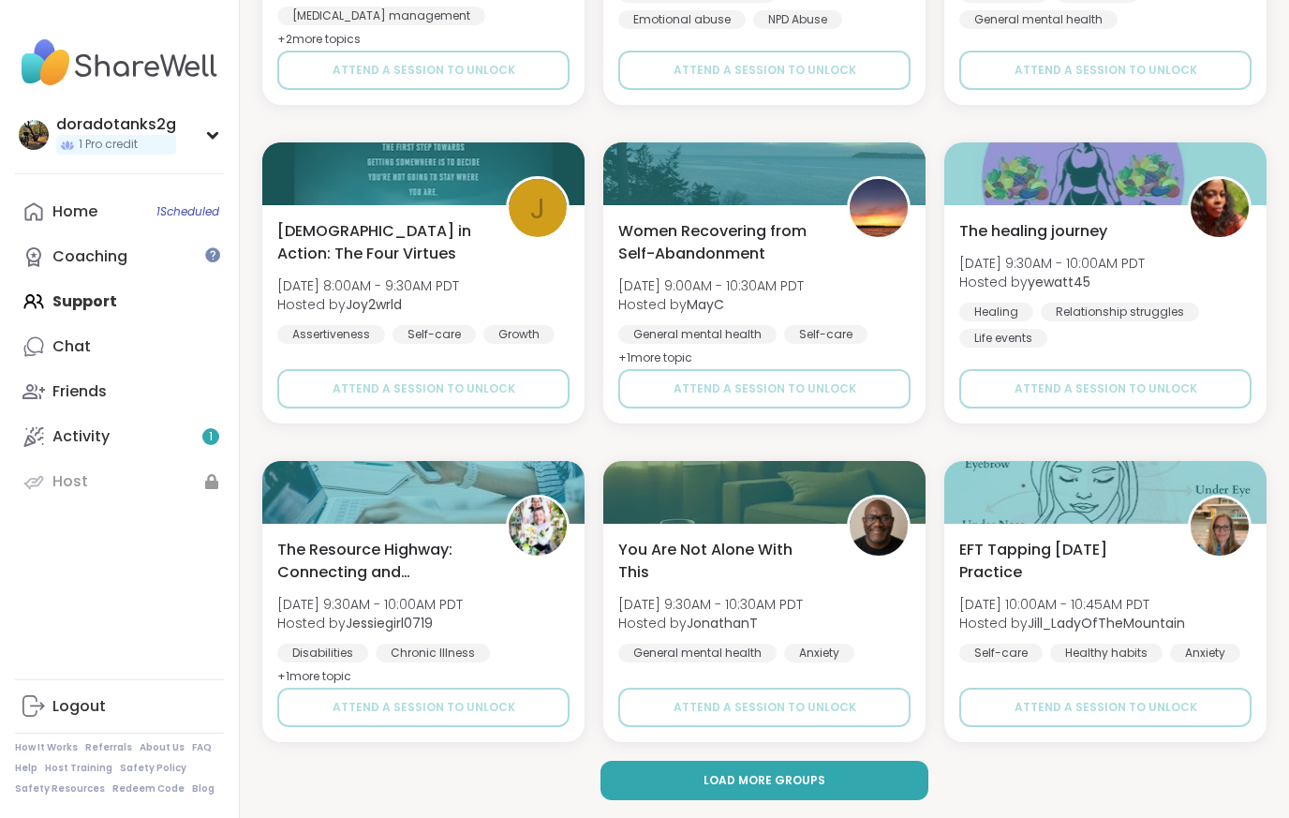
click at [751, 780] on span "Load more groups" at bounding box center [764, 780] width 122 height 17
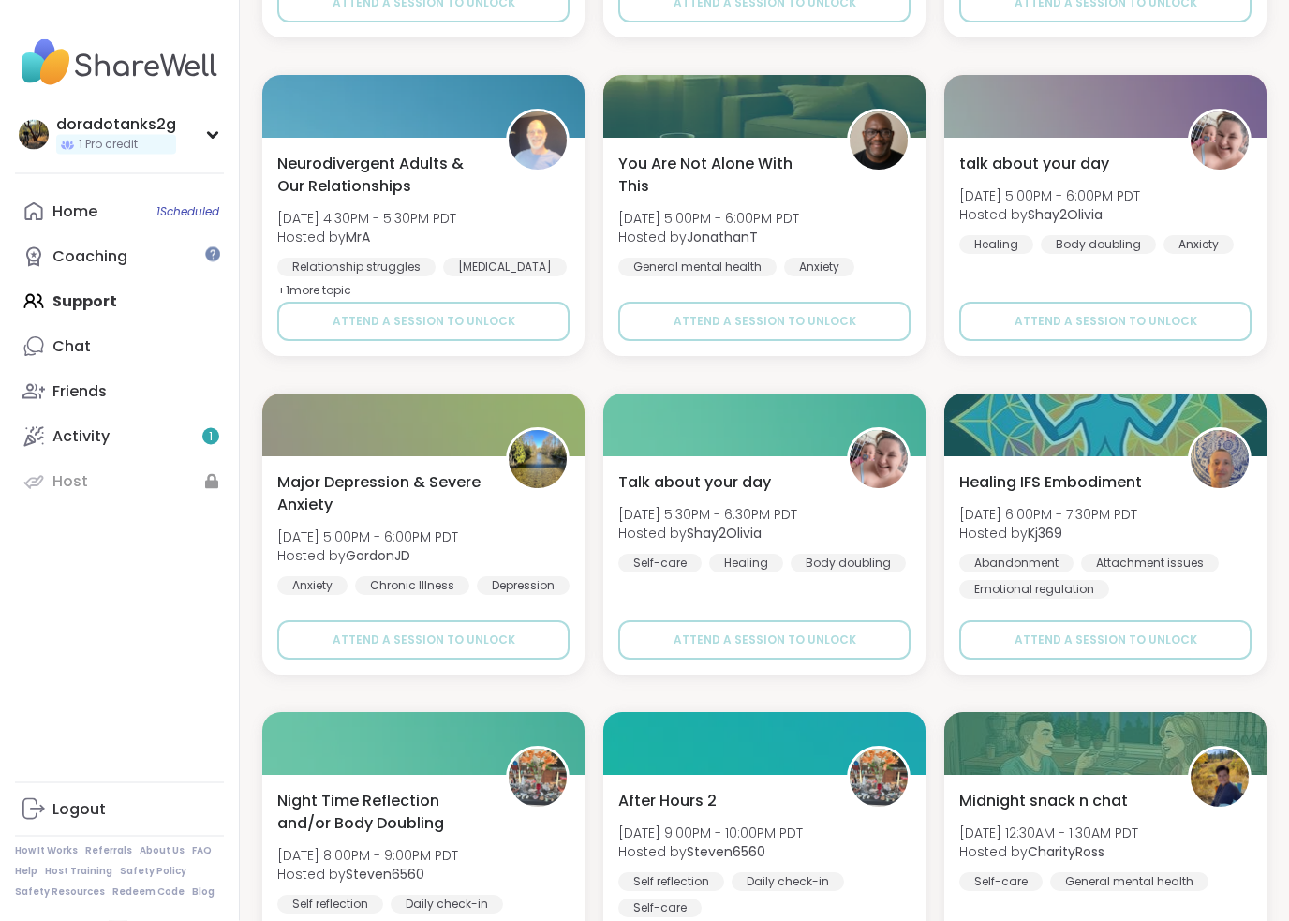
scroll to position [12389, 0]
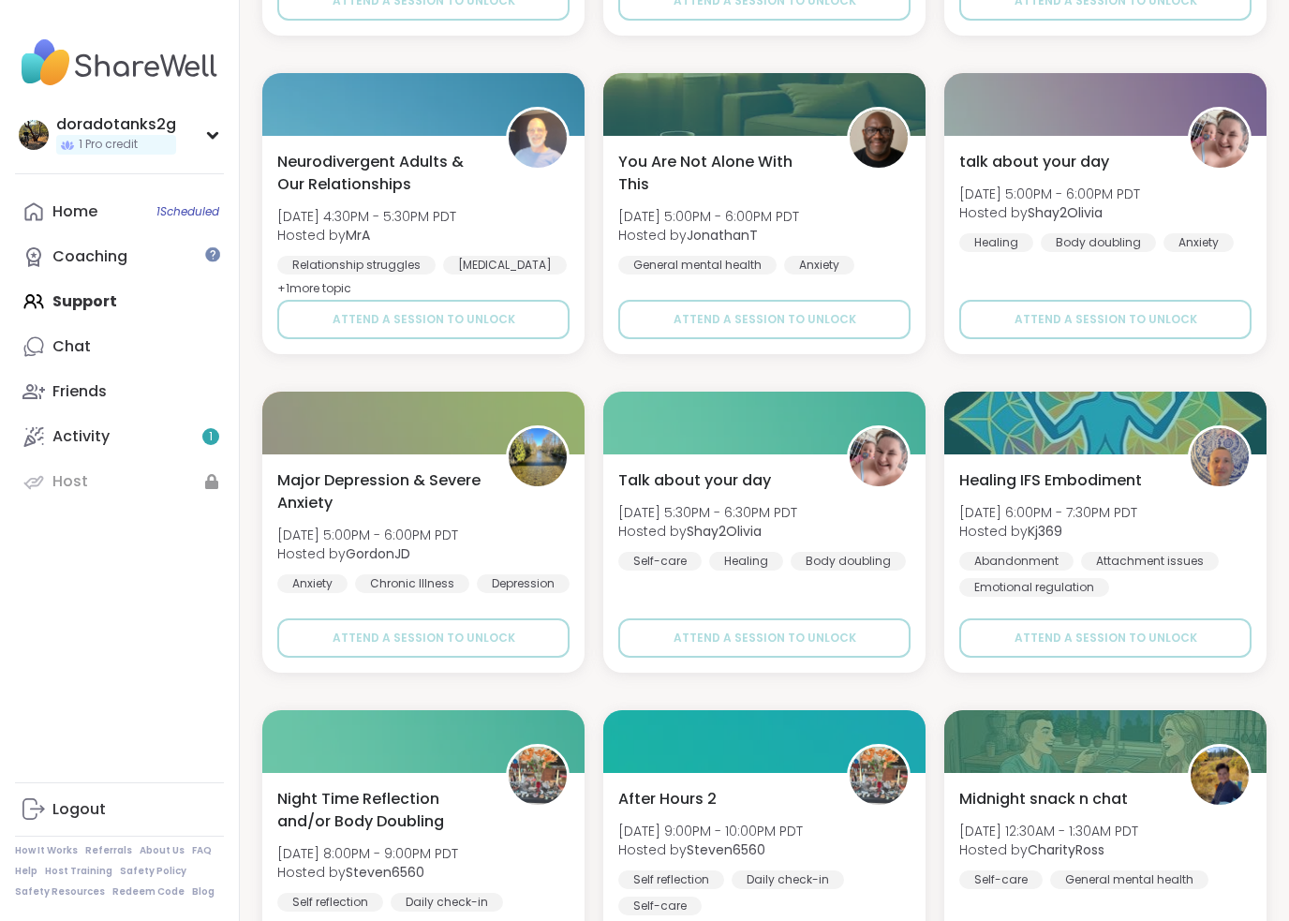
click at [627, 721] on div at bounding box center [764, 741] width 322 height 63
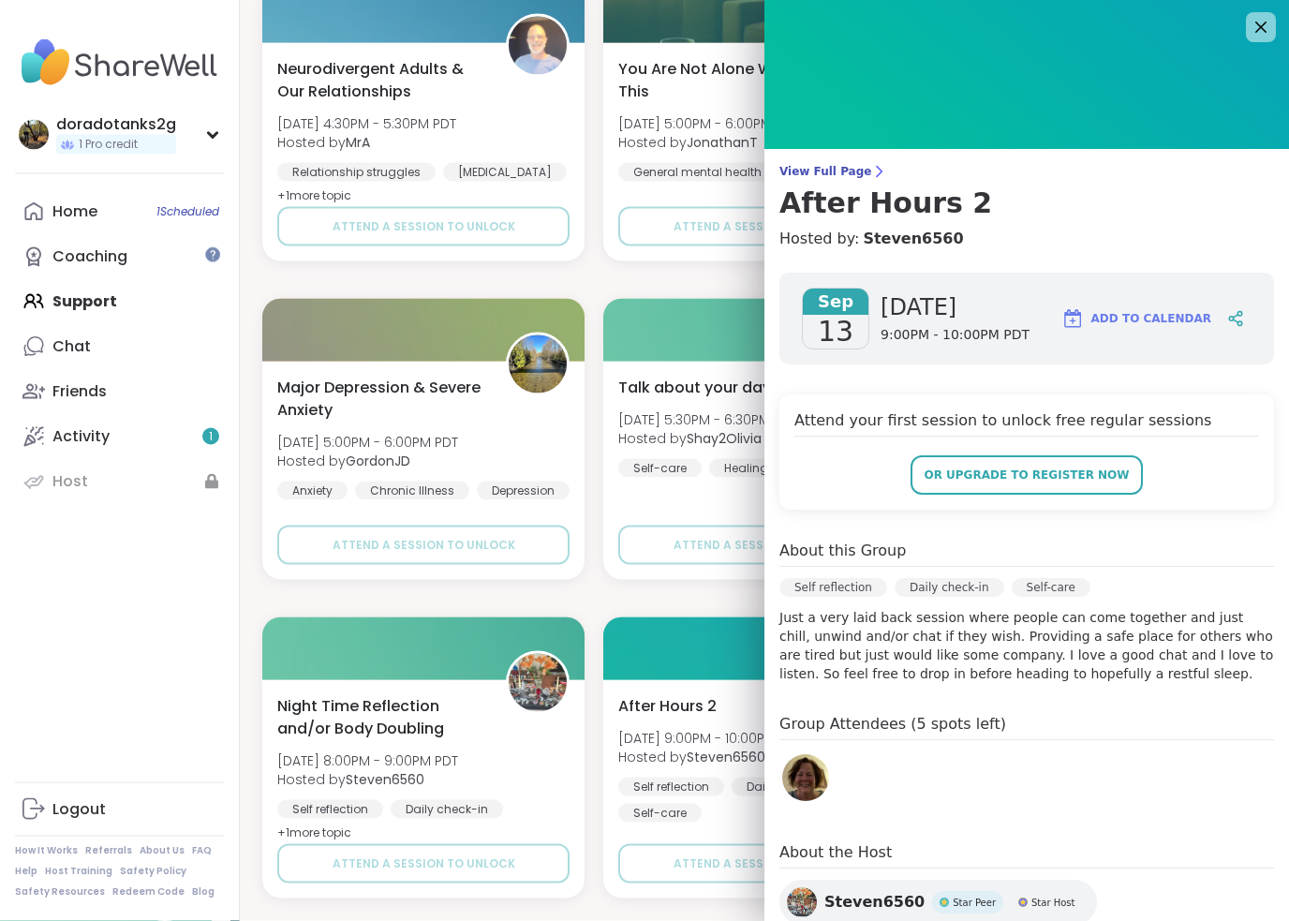
scroll to position [12483, 0]
click at [1258, 9] on img at bounding box center [1026, 75] width 524 height 150
click at [1262, 25] on icon at bounding box center [1260, 28] width 22 height 22
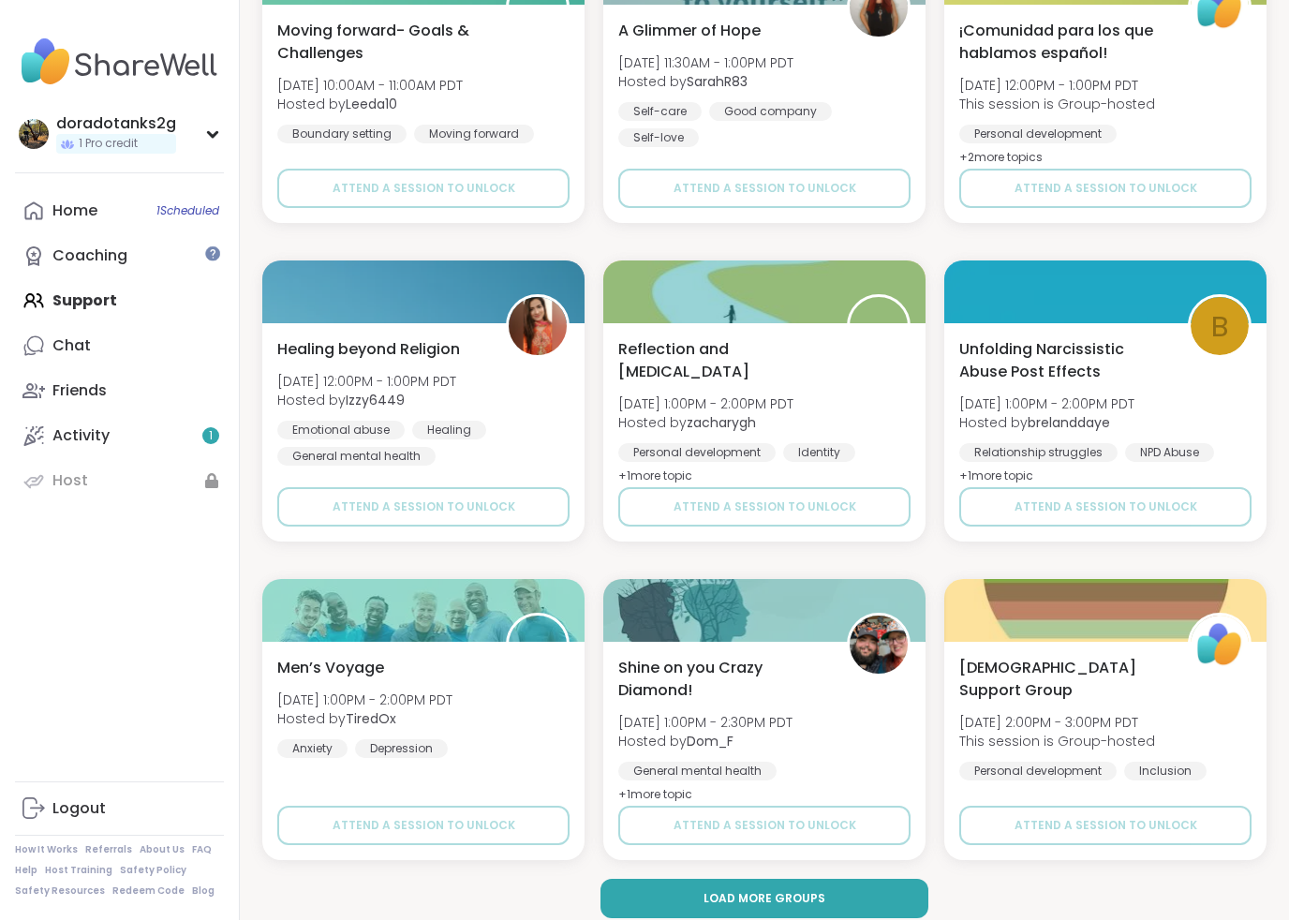
scroll to position [14765, 0]
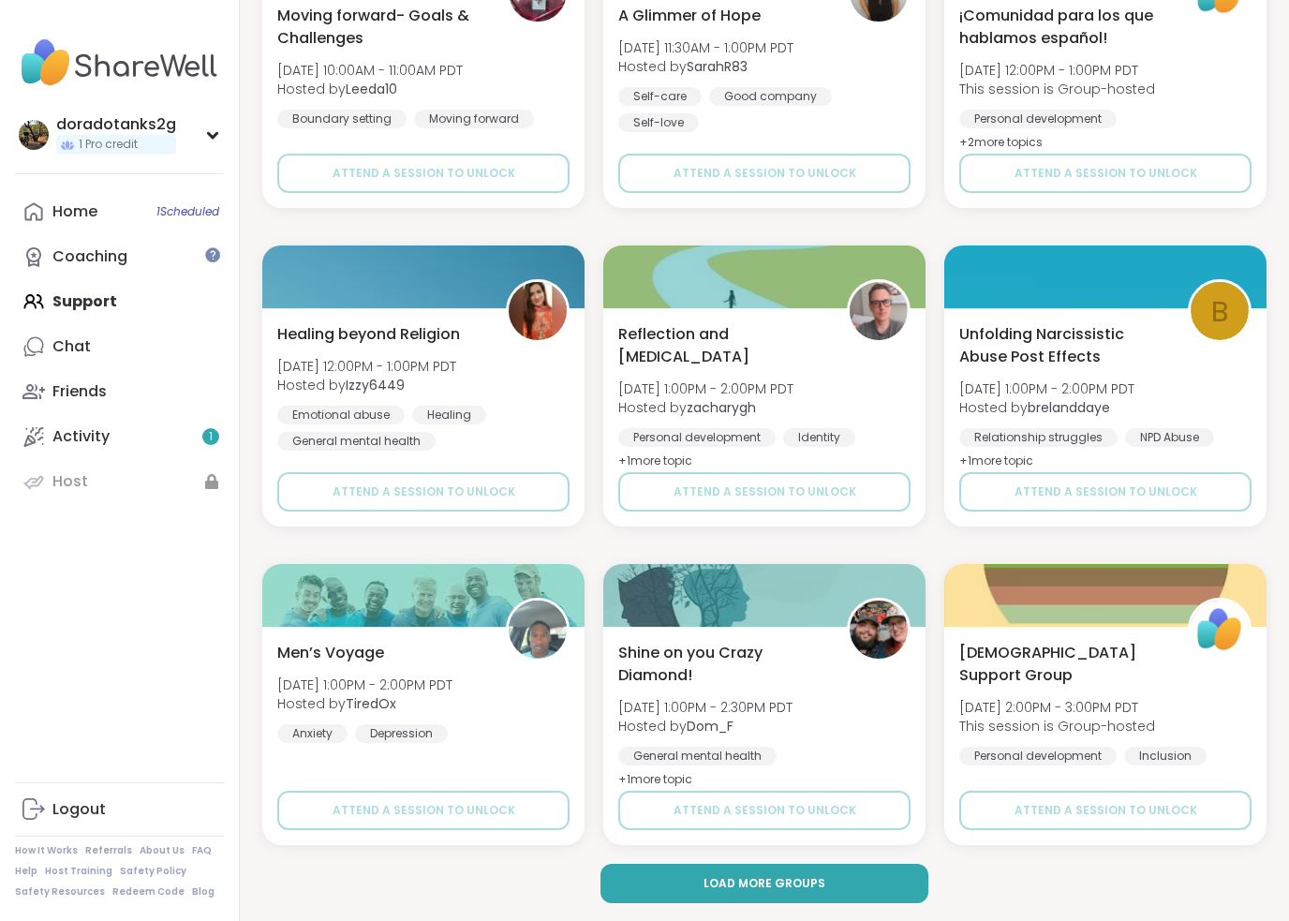
click at [744, 817] on span "Load more groups" at bounding box center [764, 883] width 122 height 17
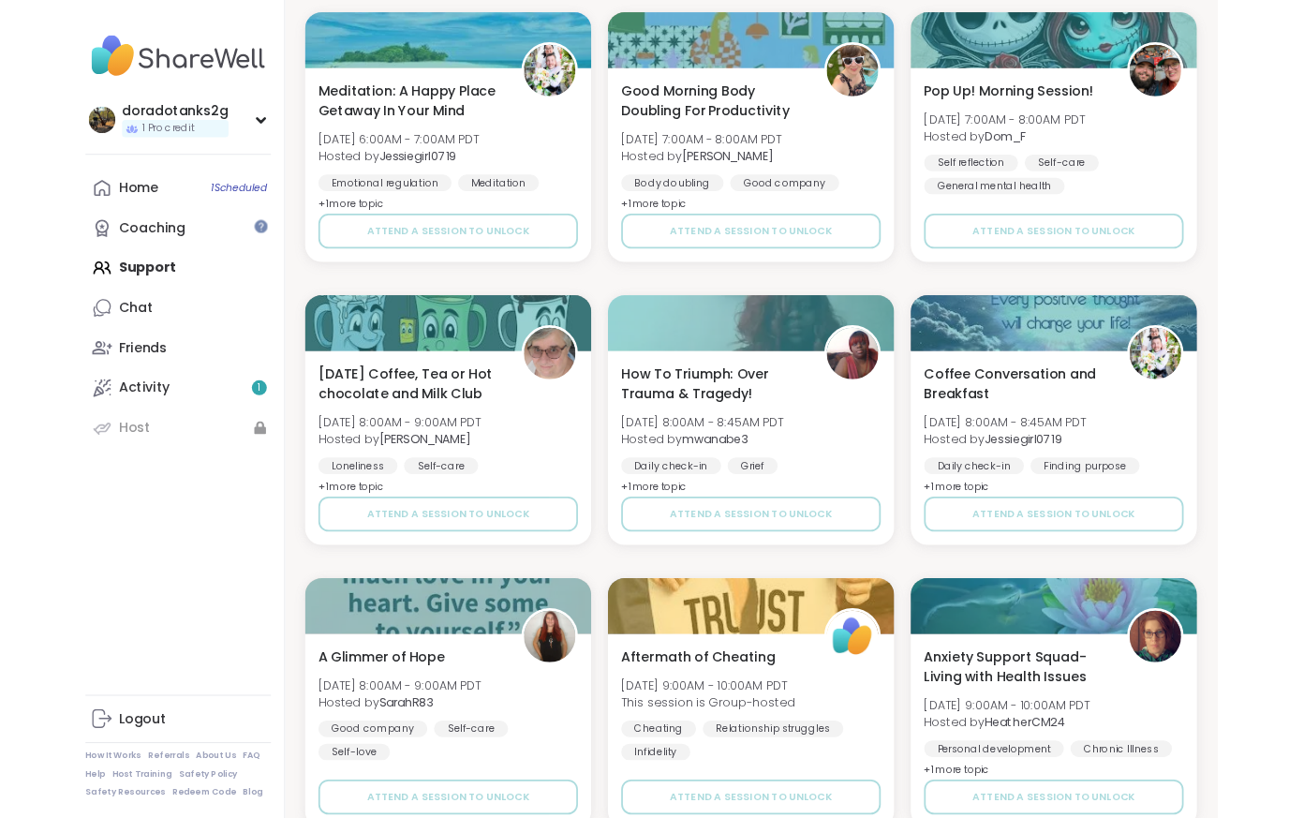
scroll to position [17860, 0]
